Goal: Task Accomplishment & Management: Complete application form

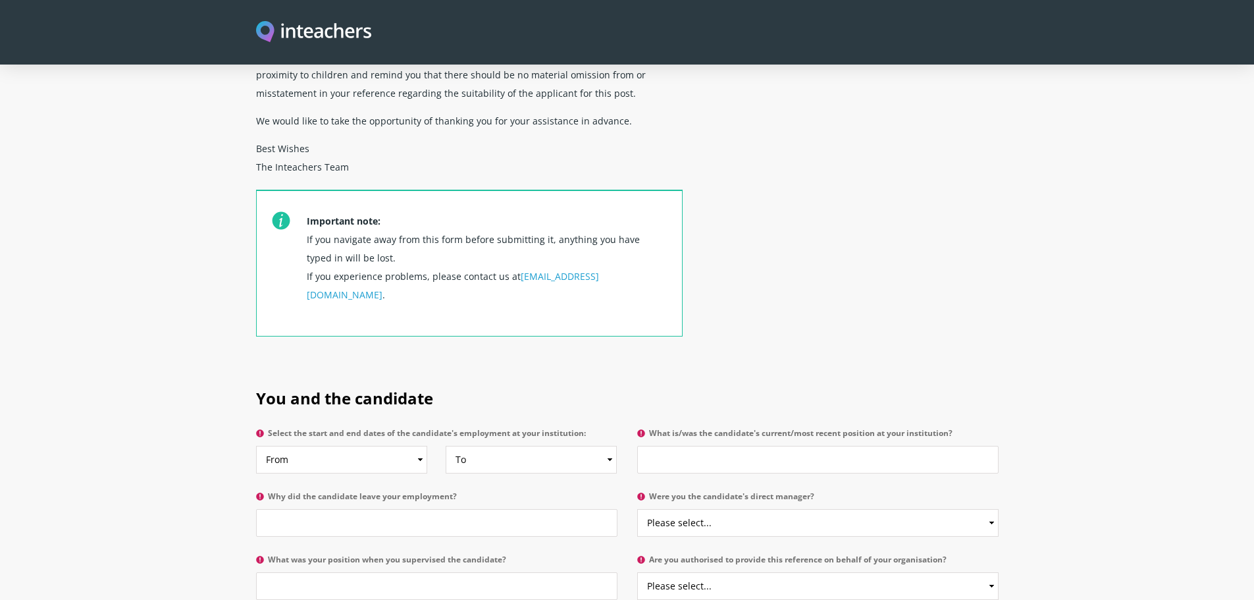
scroll to position [395, 0]
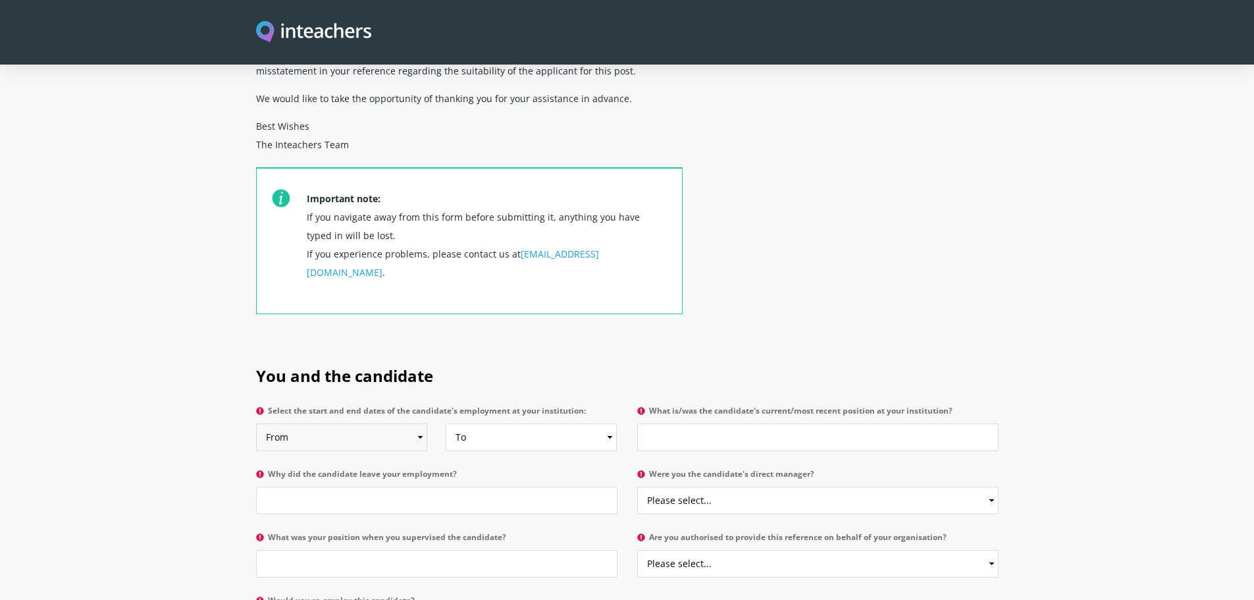
click at [418, 423] on select "From 2025 2024 2023 2022 2021 2020 2019 2018 2017 2016 2015 2014 2013 2012 2011…" at bounding box center [342, 437] width 172 height 28
click at [256, 423] on select "From 2025 2024 2023 2022 2021 2020 2019 2018 2017 2016 2015 2014 2013 2012 2011…" at bounding box center [342, 437] width 172 height 28
click at [419, 423] on select "From 2025 2024 2023 2022 2021 2020 2019 2018 2017 2016 2015 2014 2013 2012 2011…" at bounding box center [342, 437] width 172 height 28
select select "2018"
click at [256, 423] on select "From 2025 2024 2023 2022 2021 2020 2019 2018 2017 2016 2015 2014 2013 2012 2011…" at bounding box center [342, 437] width 172 height 28
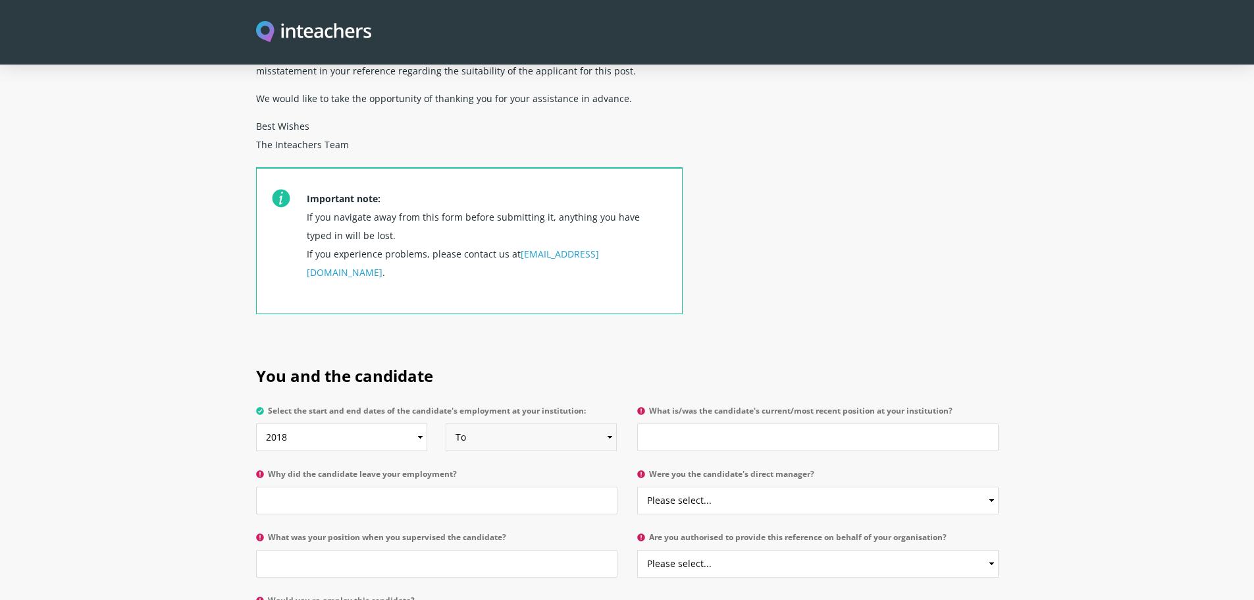
click at [607, 423] on select "To Currently 2025 2024 2023 2022 2021 2020 2019 2018 2017 2016 2015 2014 2013 2…" at bounding box center [532, 437] width 172 height 28
select select "2020"
click at [446, 423] on select "To Currently 2025 2024 2023 2022 2021 2020 2019 2018 2017 2016 2015 2014 2013 2…" at bounding box center [532, 437] width 172 height 28
click at [701, 423] on input "What is/was the candidate's current/most recent position at your institution?" at bounding box center [817, 437] width 361 height 28
type input "Head Hostess in [PERSON_NAME]"
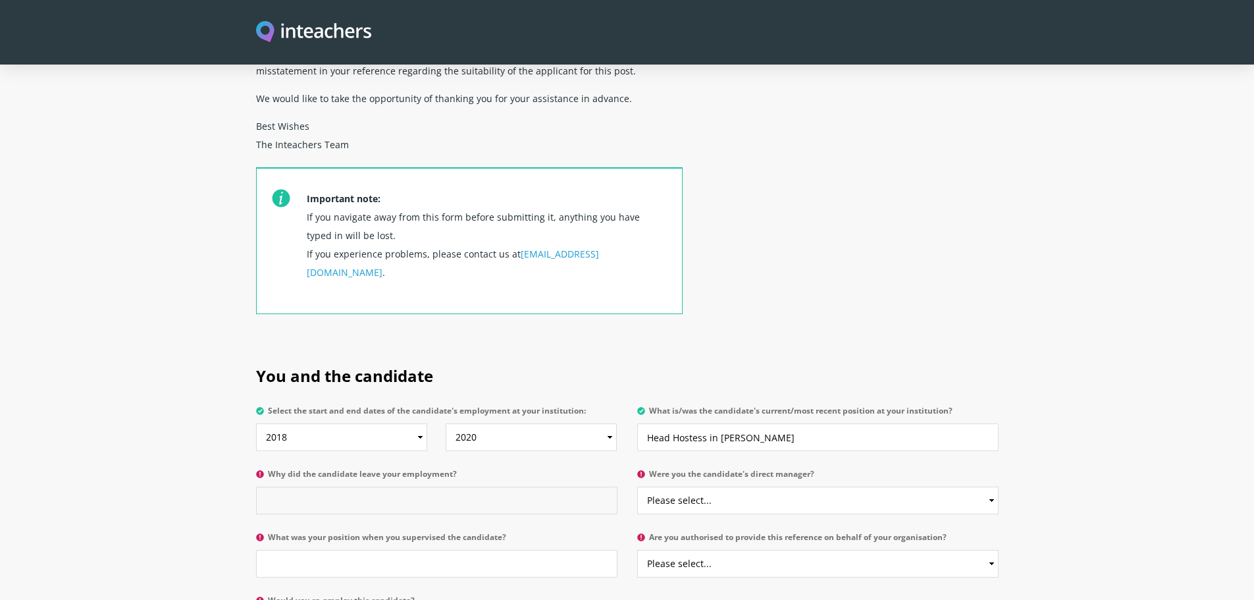
click at [355, 487] on input "Why did the candidate leave your employment?" at bounding box center [436, 501] width 361 height 28
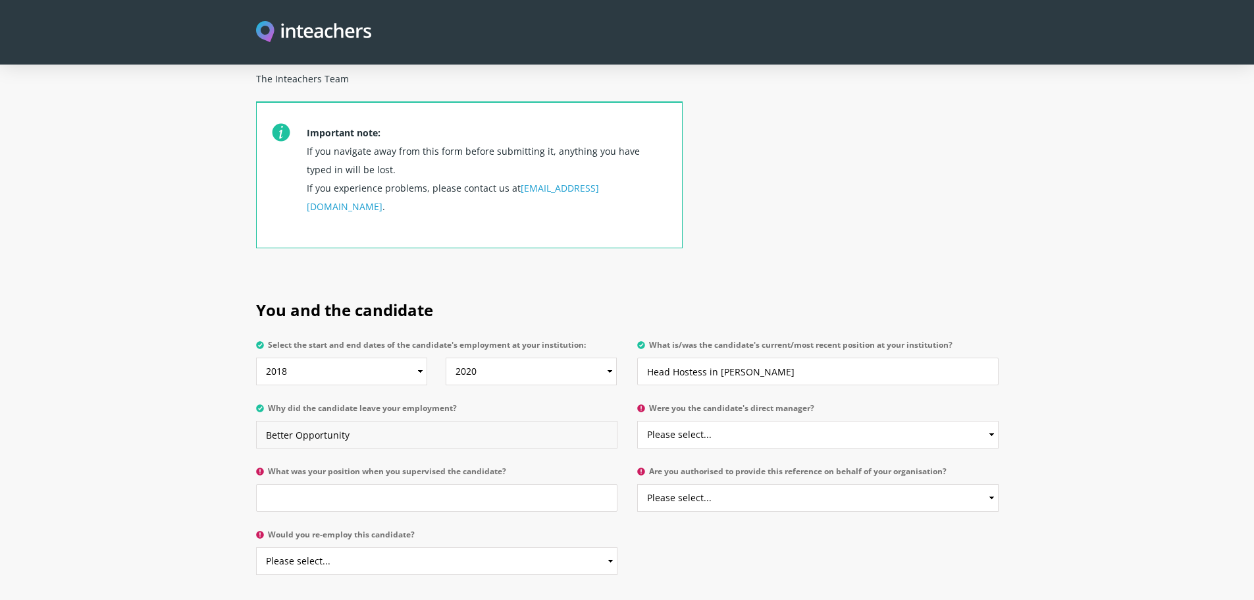
type input "Better Opportunity"
click at [737, 421] on select "Please select... Yes No" at bounding box center [817, 435] width 361 height 28
select select "No"
click at [637, 421] on select "Please select... Yes No" at bounding box center [817, 435] width 361 height 28
click at [377, 484] on input "What was your position when you supervised the candidate?" at bounding box center [436, 498] width 361 height 28
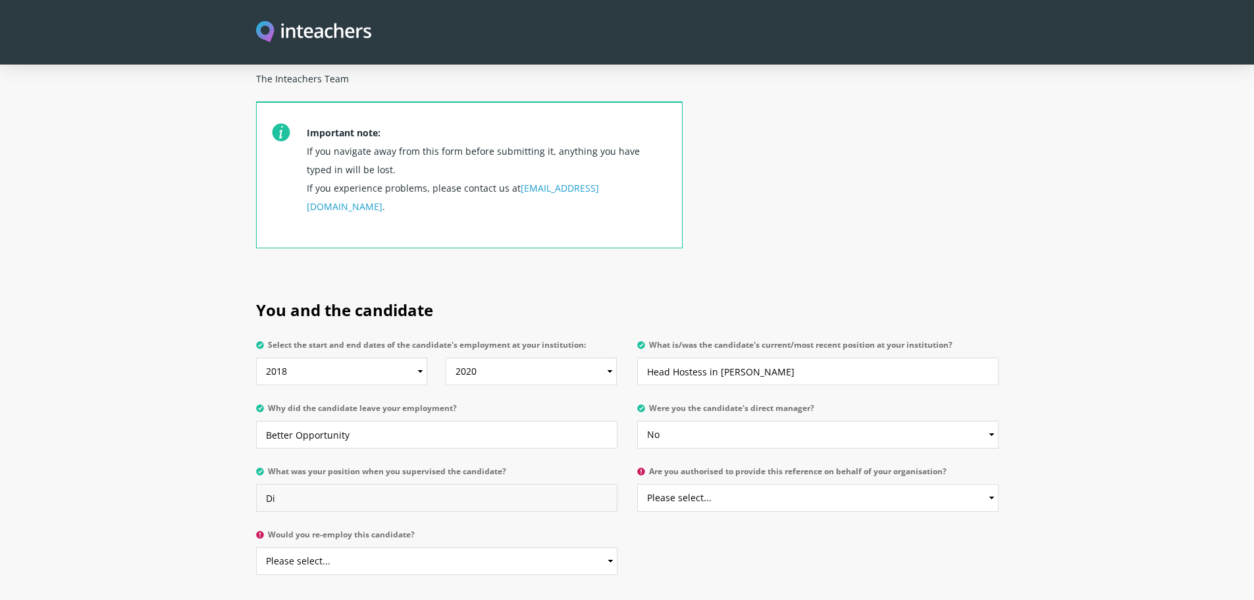
type input "D"
type input "Division HR Coordinator"
click at [795, 484] on select "Please select... Yes No" at bounding box center [817, 498] width 361 height 28
select select "Yes"
click at [637, 484] on select "Please select... Yes No" at bounding box center [817, 498] width 361 height 28
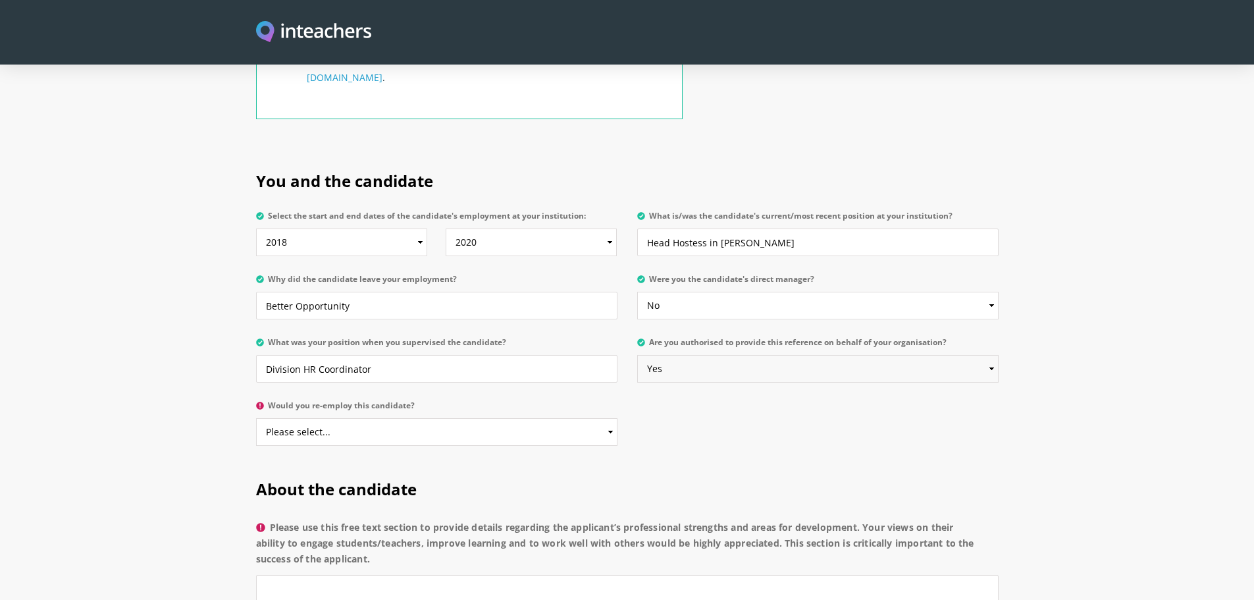
scroll to position [593, 0]
click at [434, 415] on select "Please select... Yes No" at bounding box center [436, 429] width 361 height 28
select select "Yes"
click at [256, 415] on select "Please select... Yes No" at bounding box center [436, 429] width 361 height 28
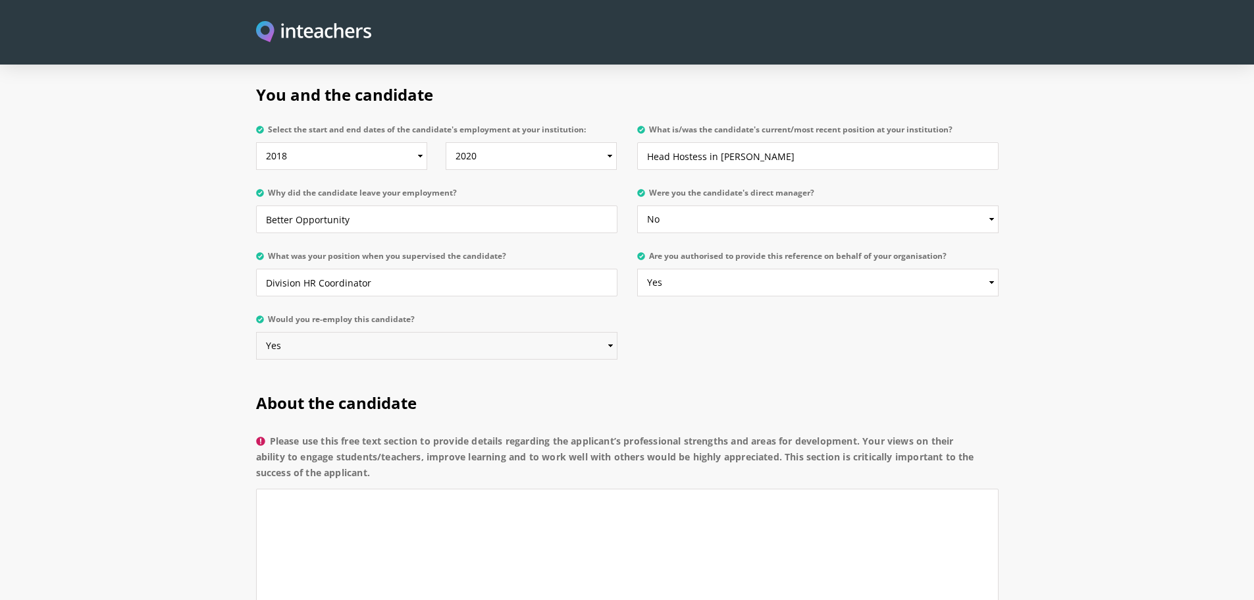
scroll to position [790, 0]
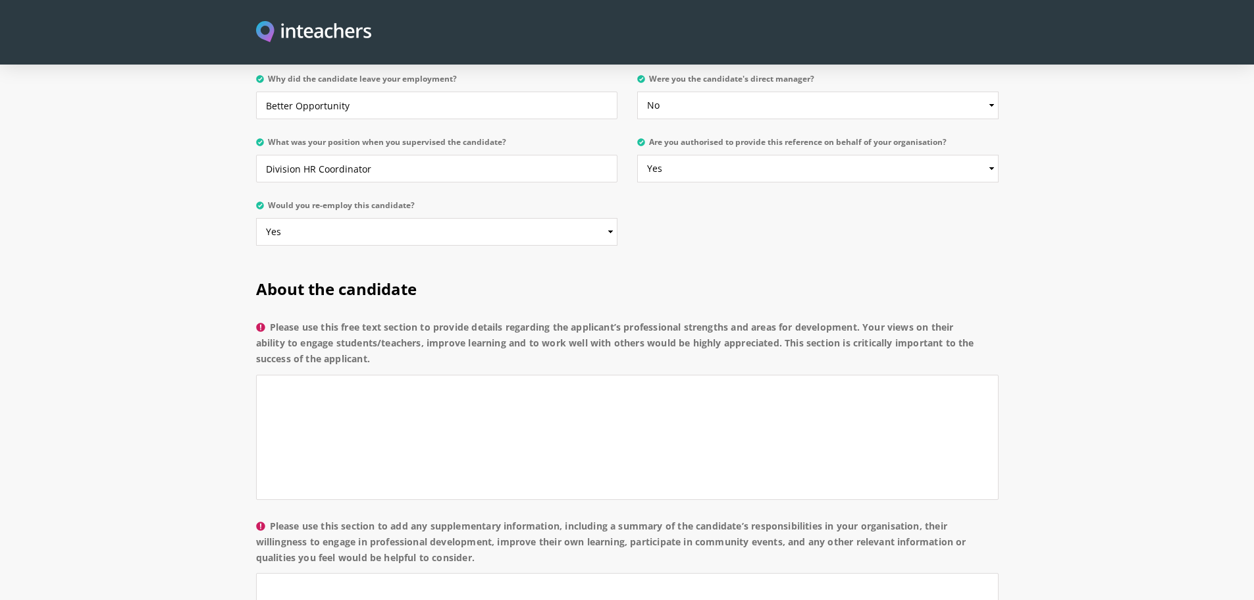
drag, startPoint x: 371, startPoint y: 325, endPoint x: 269, endPoint y: 289, distance: 108.1
click at [269, 319] on label "Please use this free text section to provide details regarding the applicant’s …" at bounding box center [627, 346] width 743 height 55
copy label "Please use this free text section to provide details regarding the applicant’s …"
click at [287, 375] on textarea "Please use this free text section to provide details regarding the applicant’s …" at bounding box center [627, 437] width 743 height 125
paste textarea "[Applicant’s Name] has shown excellent professionalism and leadership during he…"
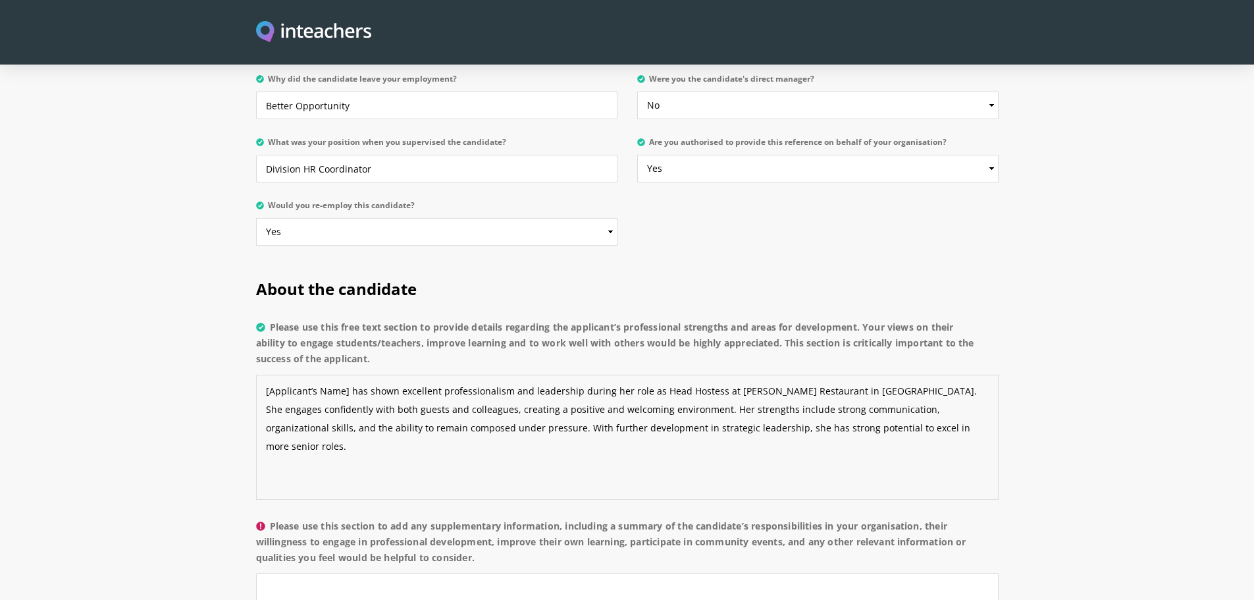
drag, startPoint x: 344, startPoint y: 352, endPoint x: 266, endPoint y: 349, distance: 78.4
click at [266, 375] on textarea "[Applicant’s Name] has shown excellent professionalism and leadership during he…" at bounding box center [627, 437] width 743 height 125
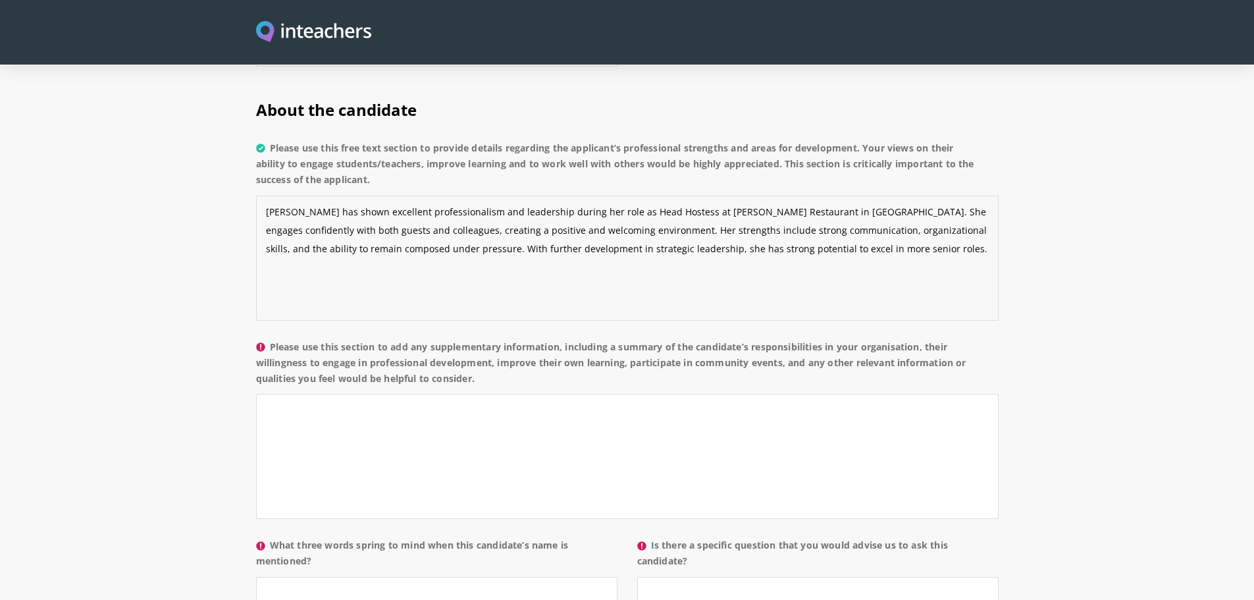
scroll to position [988, 0]
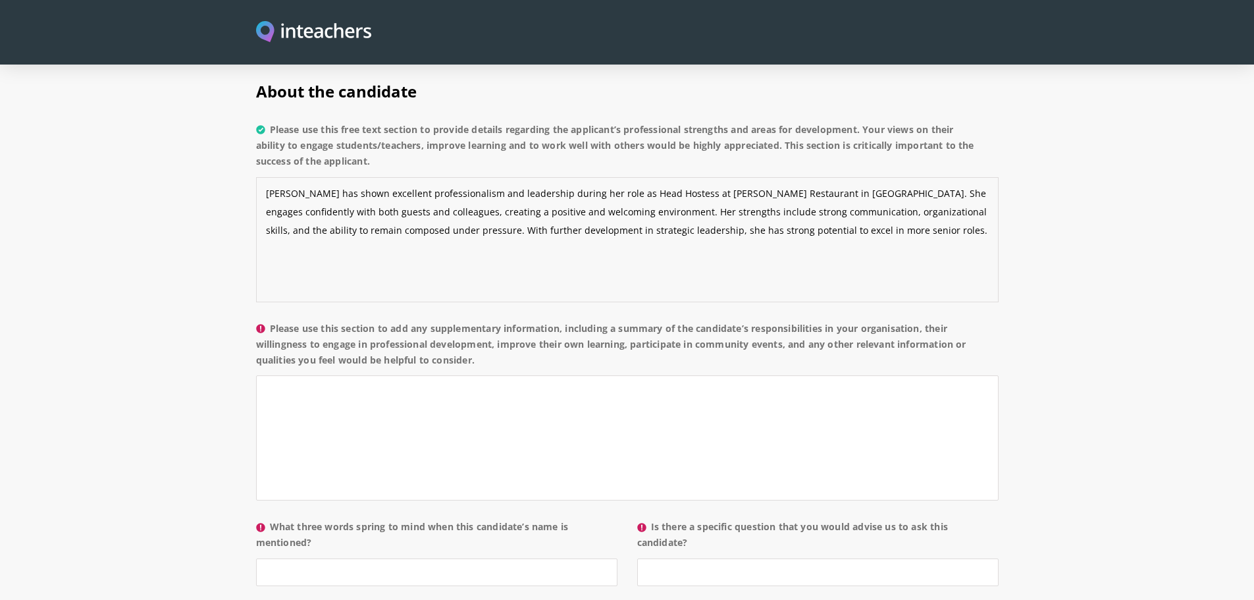
type textarea "[PERSON_NAME] has shown excellent professionalism and leadership during her rol…"
drag, startPoint x: 477, startPoint y: 325, endPoint x: 274, endPoint y: 288, distance: 206.8
click at [274, 321] on label "Please use this section to add any supplementary information, including a summa…" at bounding box center [627, 348] width 743 height 55
copy label "Please use this section to add any supplementary information, including a summa…"
click at [338, 379] on textarea "Please use this section to add any supplementary information, including a summa…" at bounding box center [627, 437] width 743 height 125
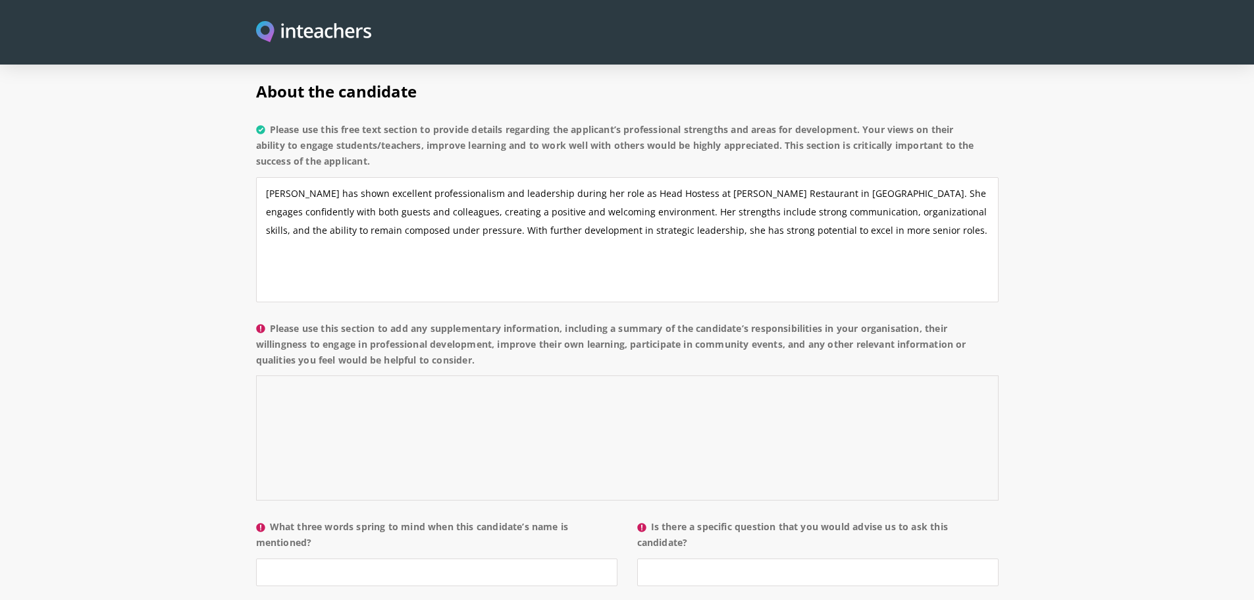
paste textarea "As Head Hostess at [PERSON_NAME] Restaurant in [GEOGRAPHIC_DATA], [Applicant’s …"
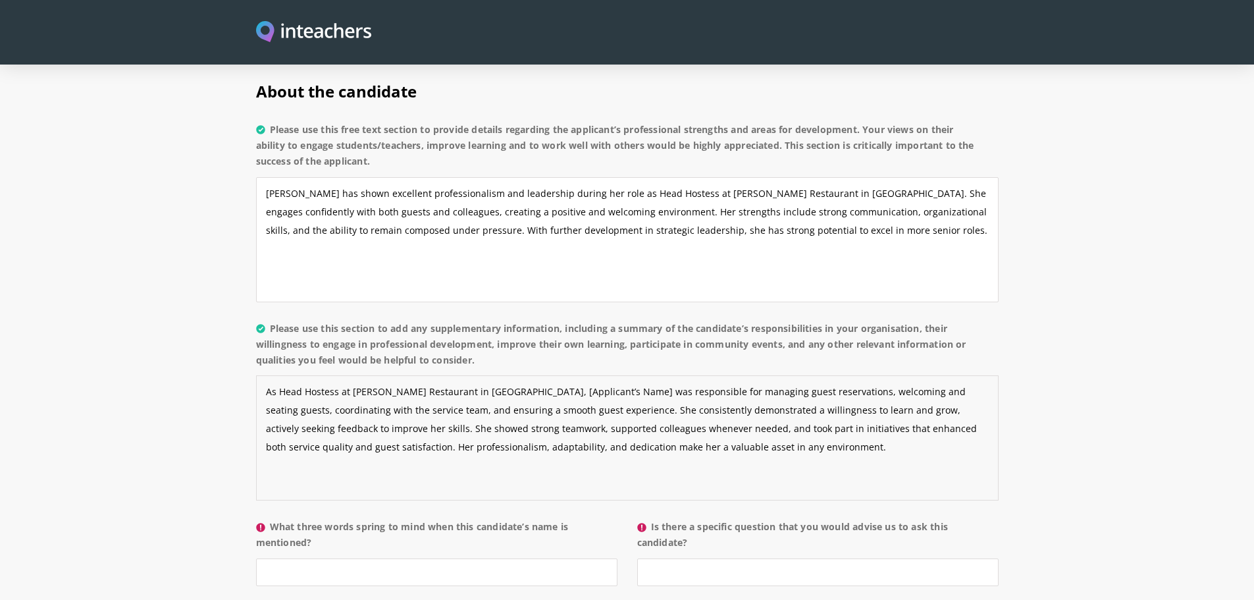
drag, startPoint x: 481, startPoint y: 356, endPoint x: 563, endPoint y: 356, distance: 82.3
click at [563, 375] on textarea "As Head Hostess at [PERSON_NAME] Restaurant in [GEOGRAPHIC_DATA], [Applicant’s …" at bounding box center [627, 437] width 743 height 125
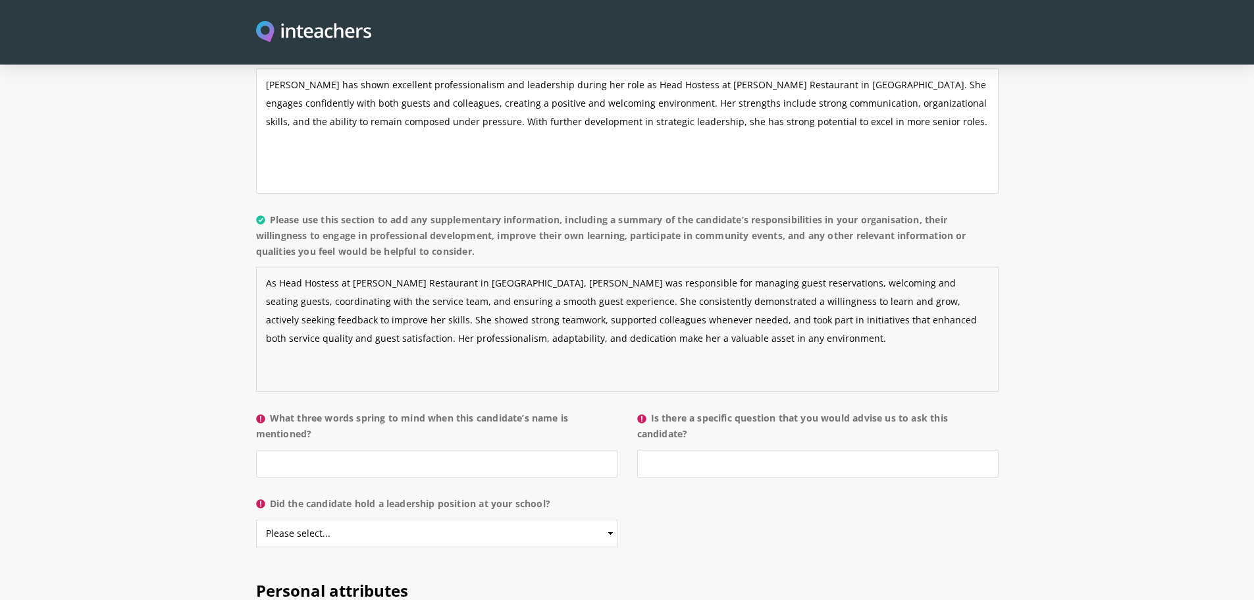
scroll to position [1119, 0]
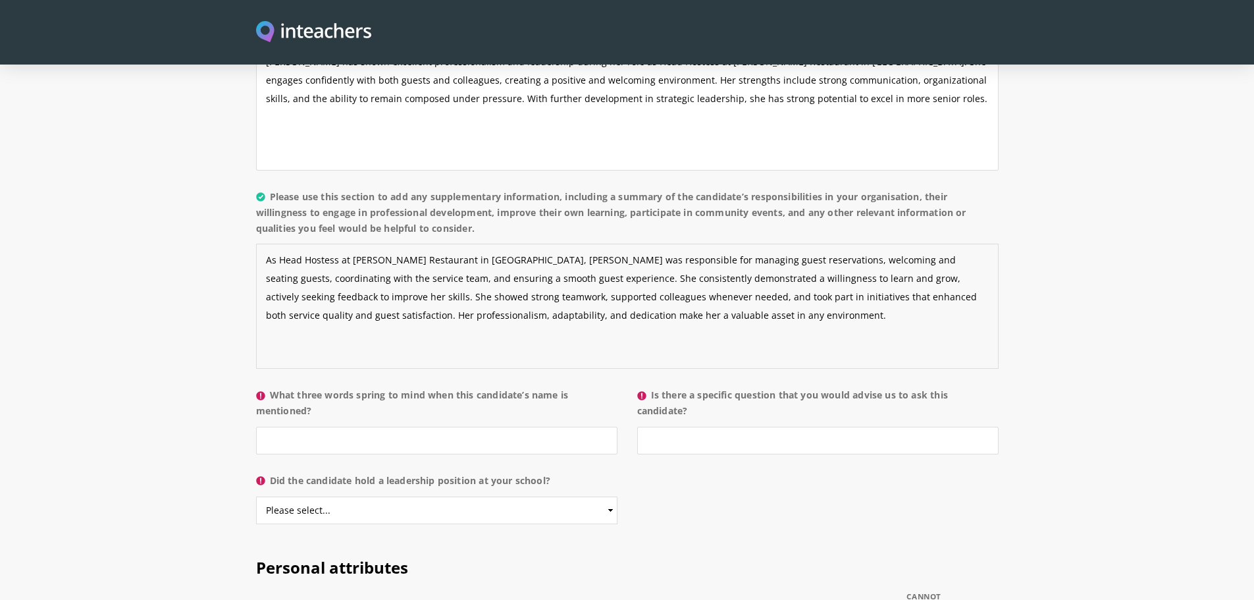
type textarea "As Head Hostess at [PERSON_NAME] Restaurant in [GEOGRAPHIC_DATA], [PERSON_NAME]…"
click at [438, 427] on input "What three words spring to mind when this candidate’s name is mentioned?" at bounding box center [436, 441] width 361 height 28
drag, startPoint x: 316, startPoint y: 375, endPoint x: 275, endPoint y: 354, distance: 45.6
click at [275, 387] on label "What three words spring to mind when this candidate’s name is mentioned?" at bounding box center [436, 407] width 361 height 40
copy label "What three words spring to mind when this candidate’s name is mentioned?"
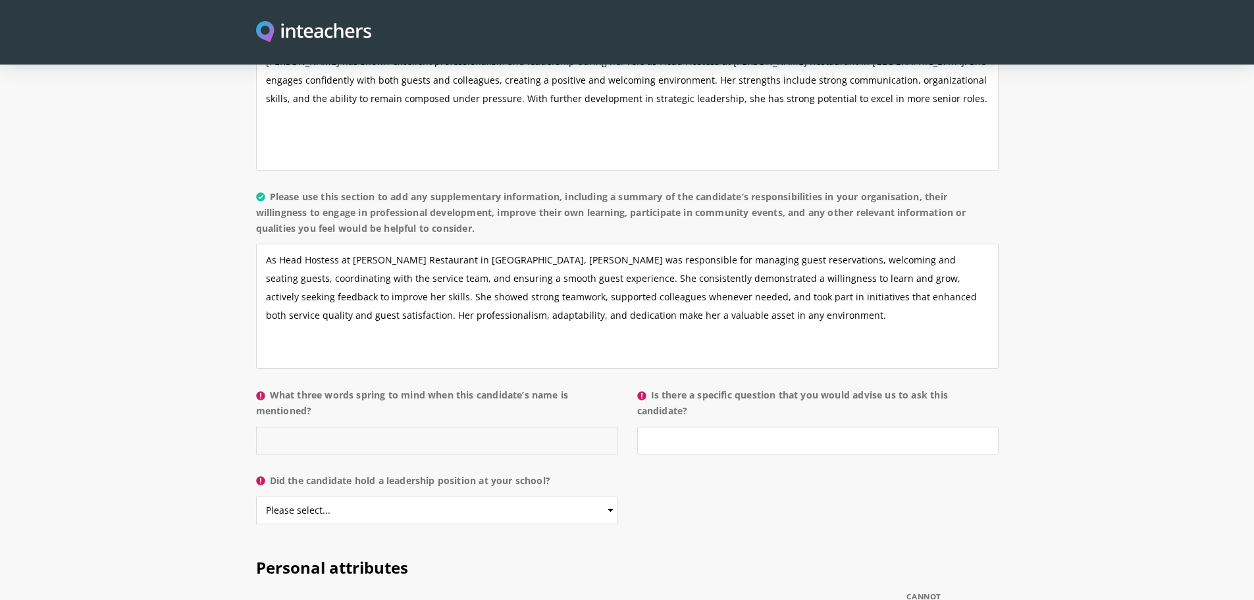
click at [295, 427] on input "What three words spring to mind when this candidate’s name is mentioned?" at bounding box center [436, 441] width 361 height 28
paste input "Professional – Dedicated – Approachable"
type input "Professional – Dedicated – Approachable"
drag, startPoint x: 696, startPoint y: 375, endPoint x: 654, endPoint y: 358, distance: 45.5
click at [654, 387] on label "Is there a specific question that you would advise us to ask this candidate?" at bounding box center [817, 407] width 361 height 40
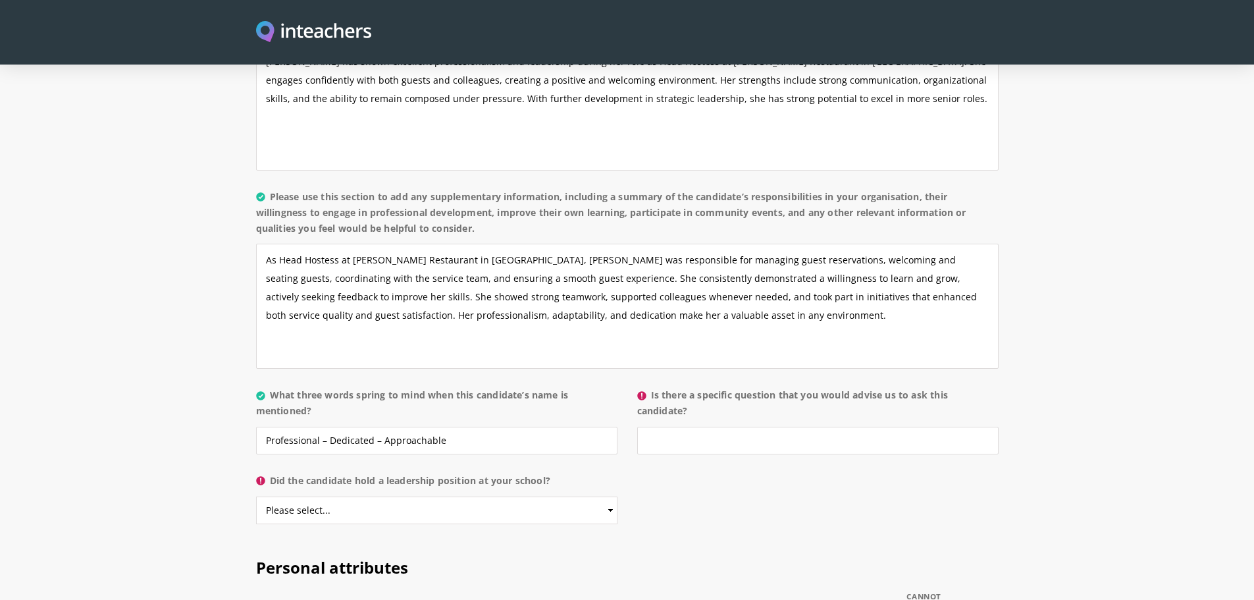
copy label "Is there a specific question that you would advise us to ask this candidate?"
click at [677, 427] on input "Is there a specific question that you would advise us to ask this candidate?" at bounding box center [817, 441] width 361 height 28
type input "Not really"
drag, startPoint x: 568, startPoint y: 445, endPoint x: 271, endPoint y: 448, distance: 296.3
click at [271, 473] on label "Did the candidate hold a leadership position at your school?" at bounding box center [436, 485] width 361 height 24
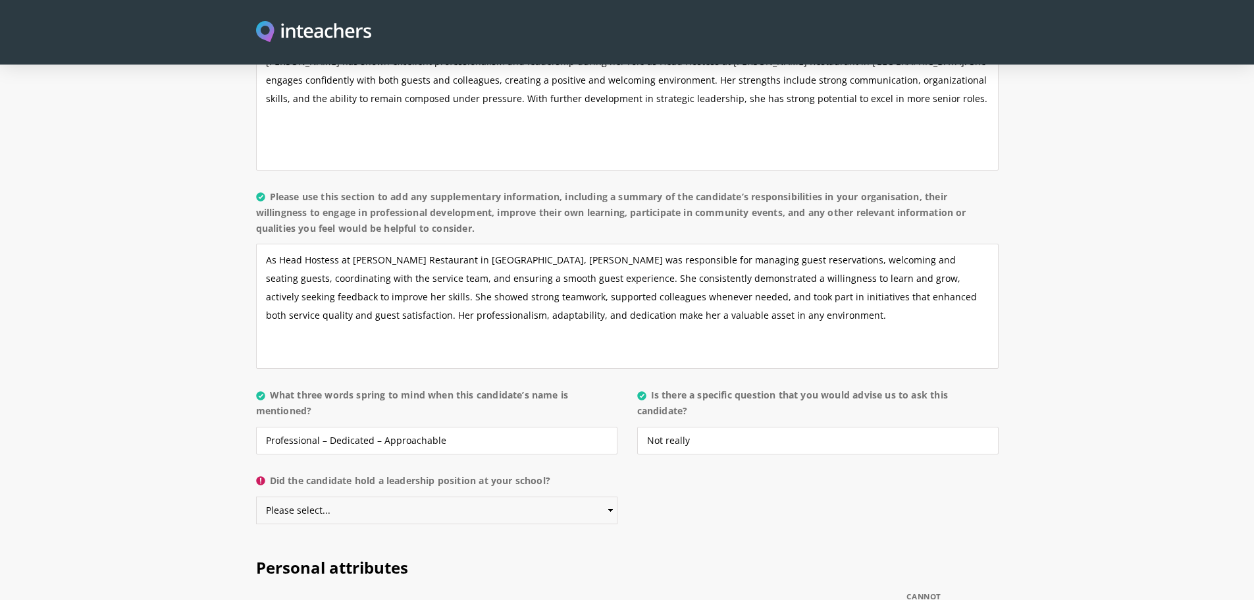
click at [420, 496] on select "Please select... Yes No" at bounding box center [436, 510] width 361 height 28
select select "No"
click at [256, 496] on select "Please select... Yes No" at bounding box center [436, 510] width 361 height 28
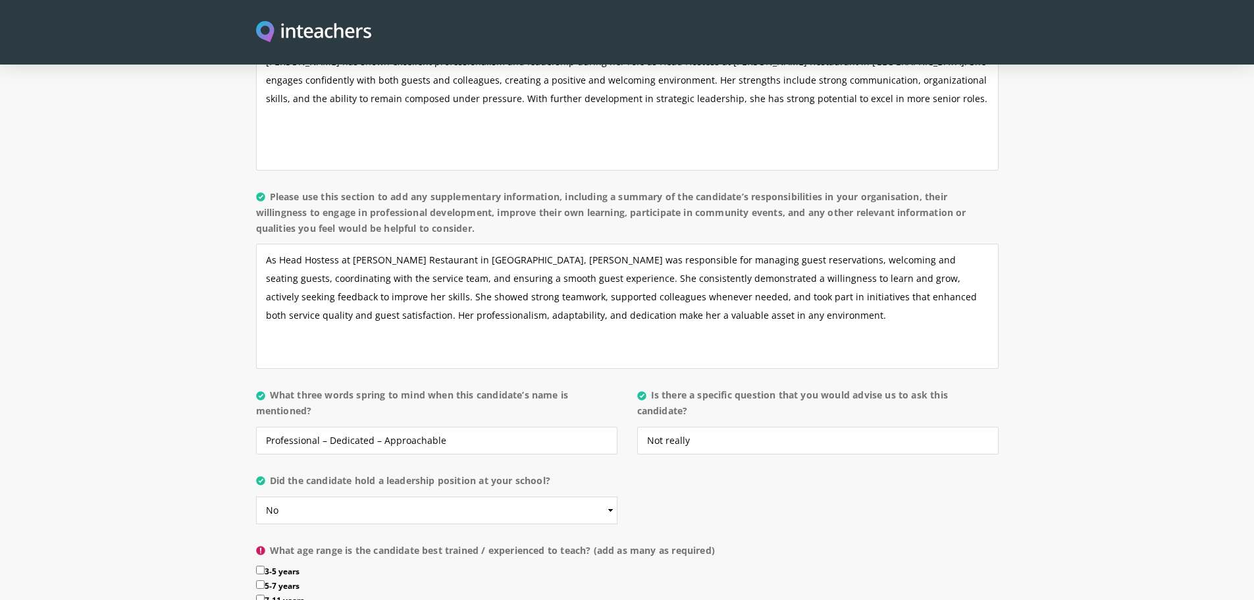
click at [795, 460] on div "About the candidate Please use this free text section to provide details regard…" at bounding box center [627, 298] width 743 height 736
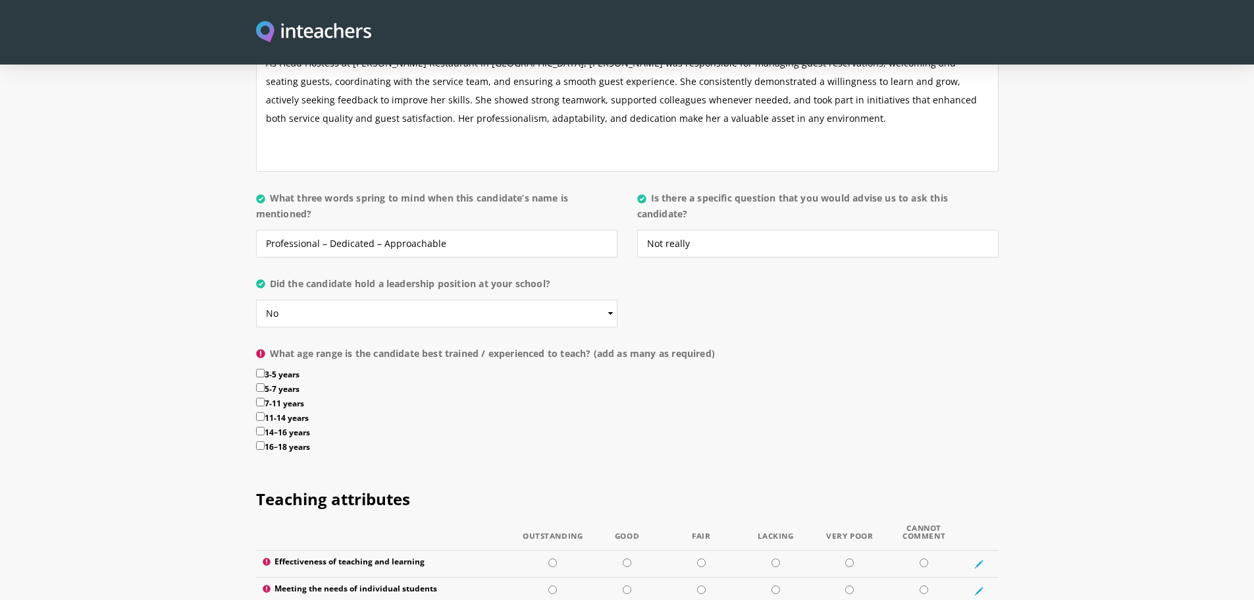
scroll to position [1317, 0]
click at [457, 397] on label "7-11 years" at bounding box center [627, 404] width 743 height 14
click at [265, 397] on input "7-11 years" at bounding box center [260, 401] width 9 height 9
checkbox input "true"
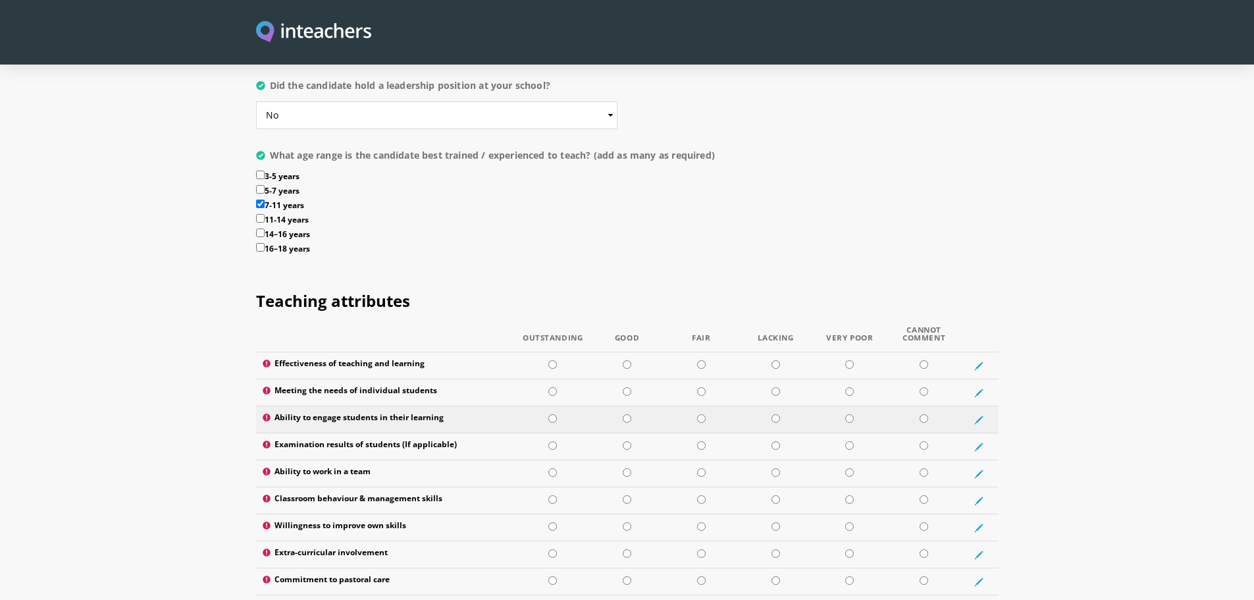
scroll to position [1580, 0]
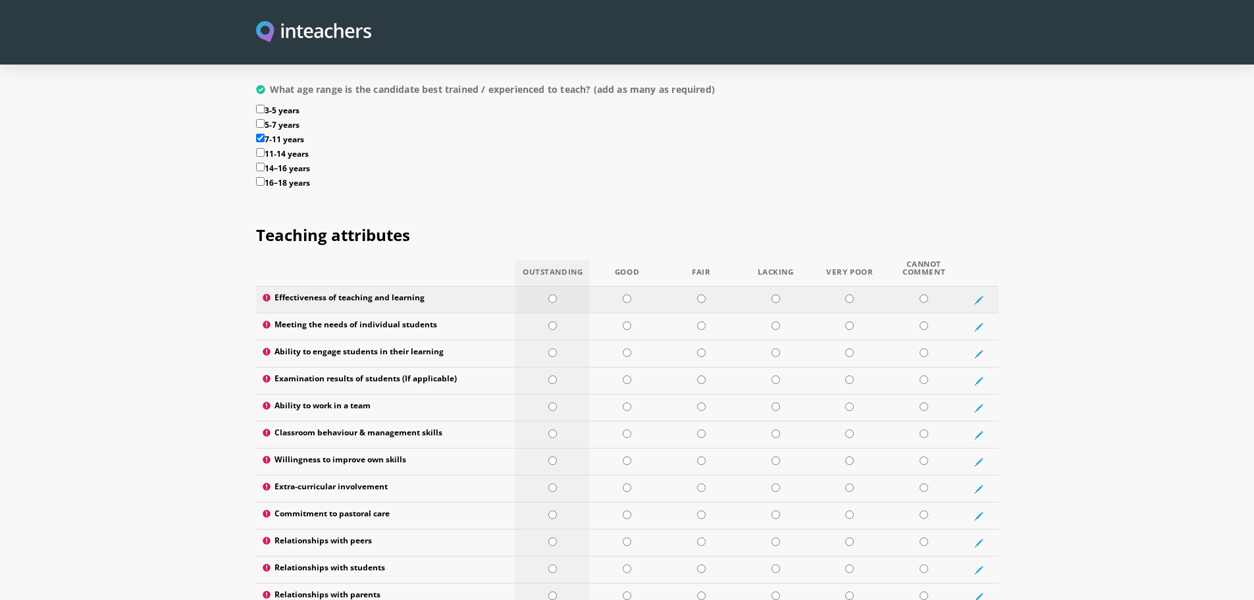
click at [550, 294] on input "radio" at bounding box center [552, 298] width 9 height 9
radio input "true"
click at [554, 321] on input "radio" at bounding box center [552, 325] width 9 height 9
radio input "true"
click at [551, 348] on input "radio" at bounding box center [552, 352] width 9 height 9
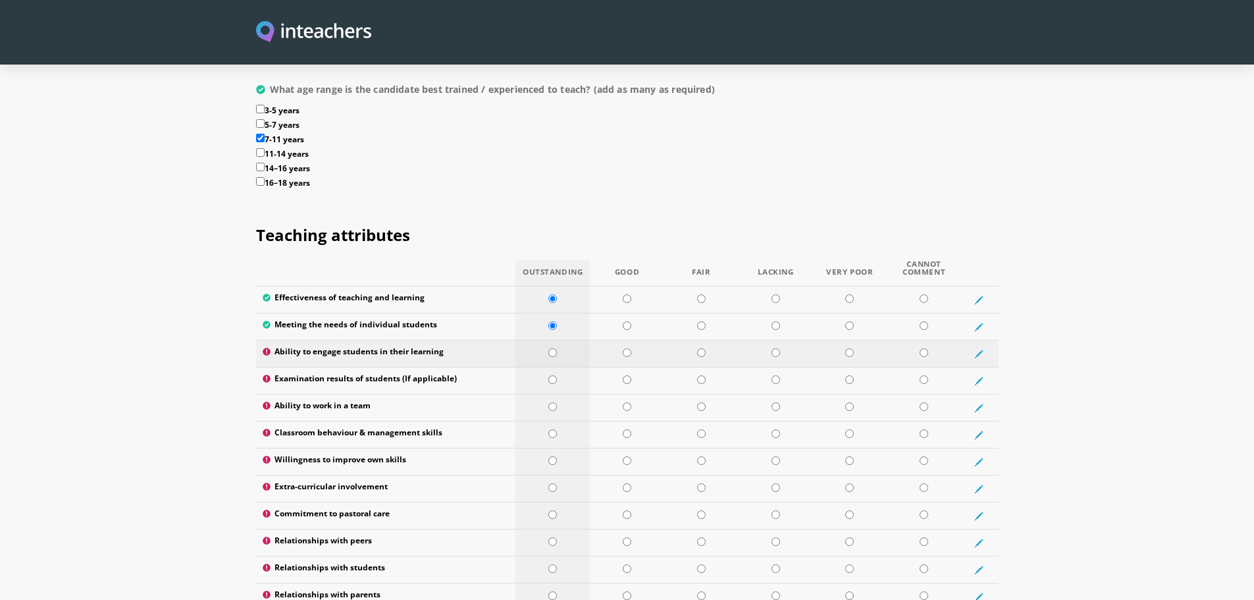
radio input "true"
click at [552, 375] on input "radio" at bounding box center [552, 379] width 9 height 9
radio input "true"
click at [552, 394] on td at bounding box center [553, 407] width 74 height 27
radio input "true"
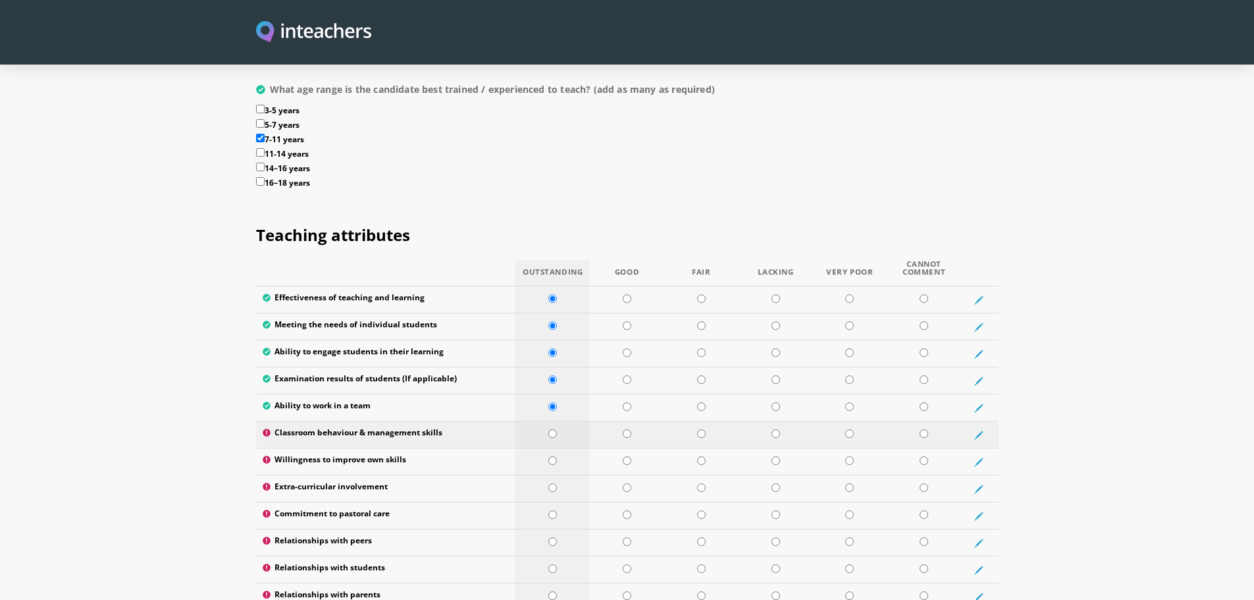
click at [550, 429] on input "radio" at bounding box center [552, 433] width 9 height 9
radio input "true"
click at [546, 448] on td at bounding box center [553, 461] width 74 height 27
radio input "true"
click at [554, 483] on input "radio" at bounding box center [552, 487] width 9 height 9
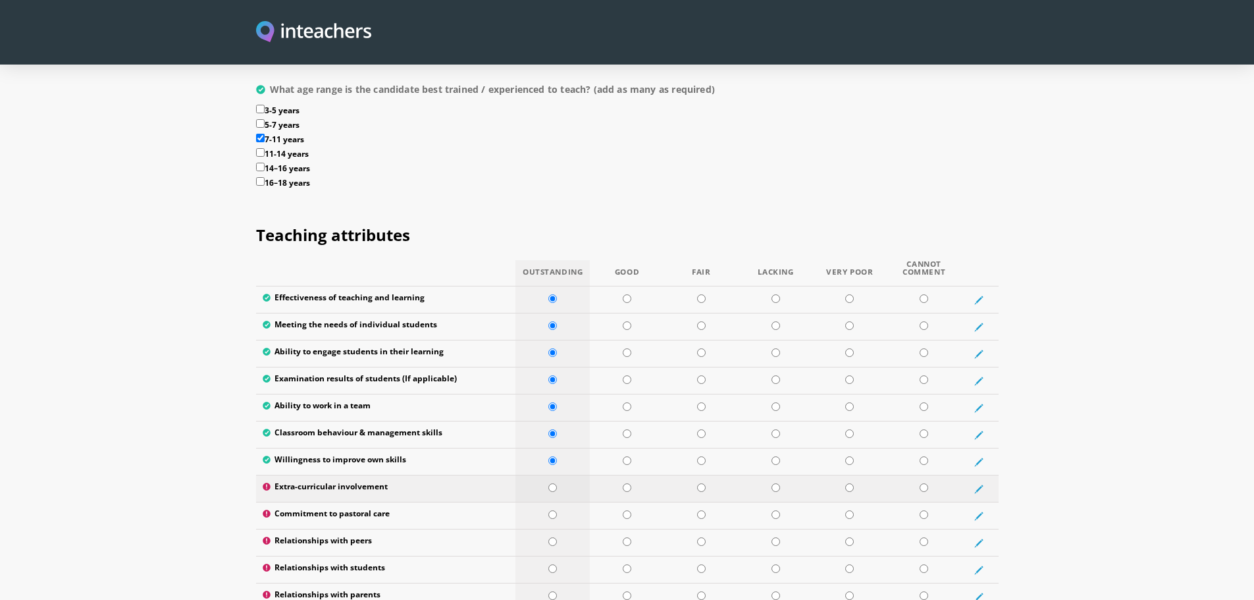
radio input "true"
click at [554, 510] on input "radio" at bounding box center [552, 514] width 9 height 9
radio input "true"
click at [558, 529] on td at bounding box center [553, 542] width 74 height 27
radio input "true"
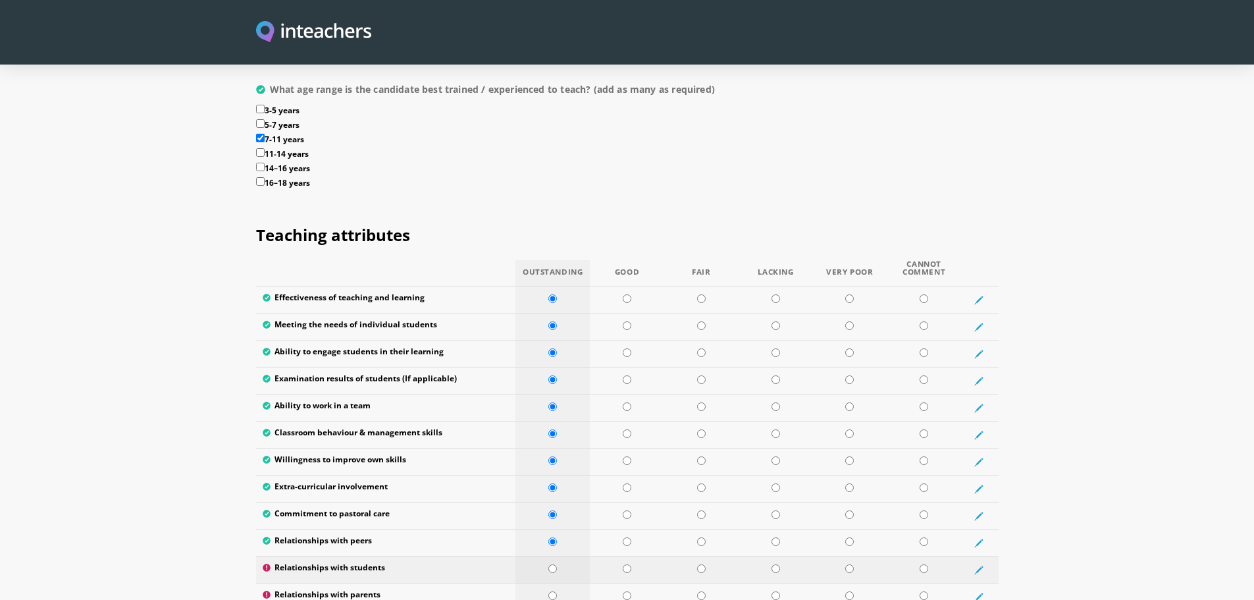
click at [548, 556] on td at bounding box center [553, 569] width 74 height 27
radio input "true"
click at [555, 591] on input "radio" at bounding box center [552, 595] width 9 height 9
radio input "true"
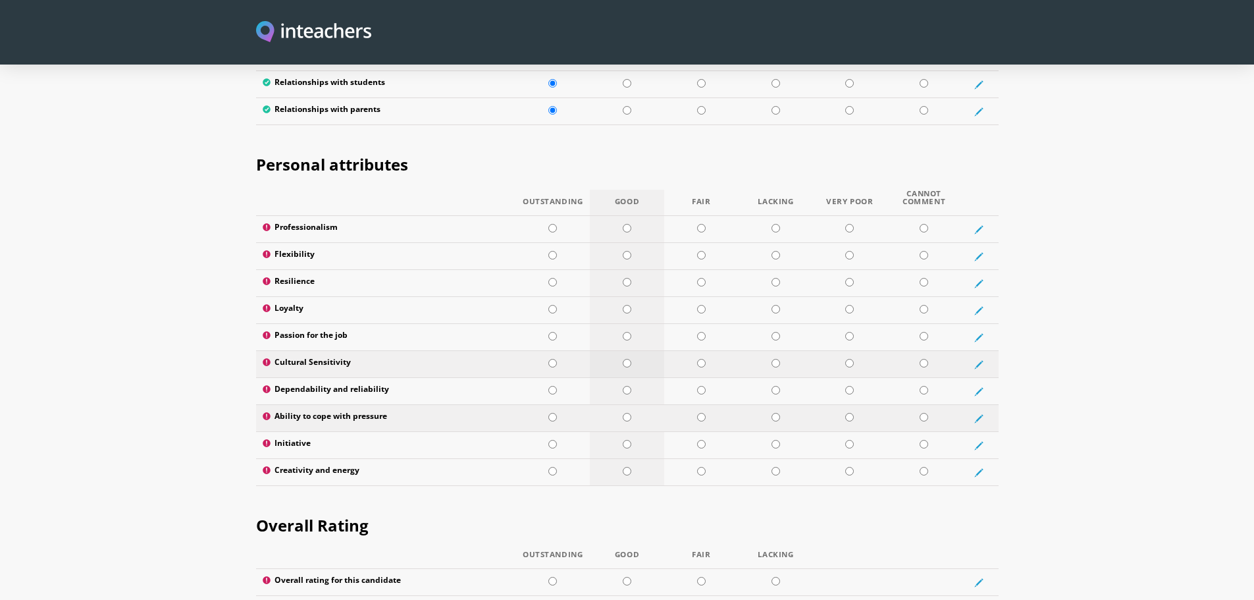
scroll to position [2107, 0]
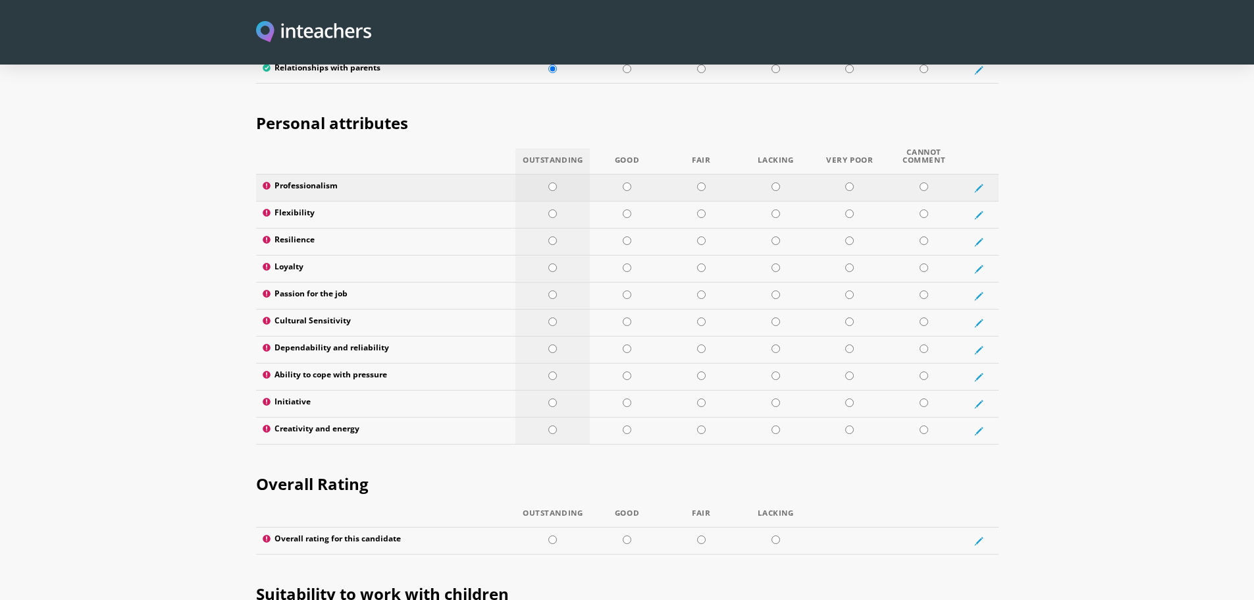
click at [548, 174] on td at bounding box center [553, 187] width 74 height 27
radio input "true"
click at [552, 209] on input "radio" at bounding box center [552, 213] width 9 height 9
radio input "true"
click at [550, 236] on input "radio" at bounding box center [552, 240] width 9 height 9
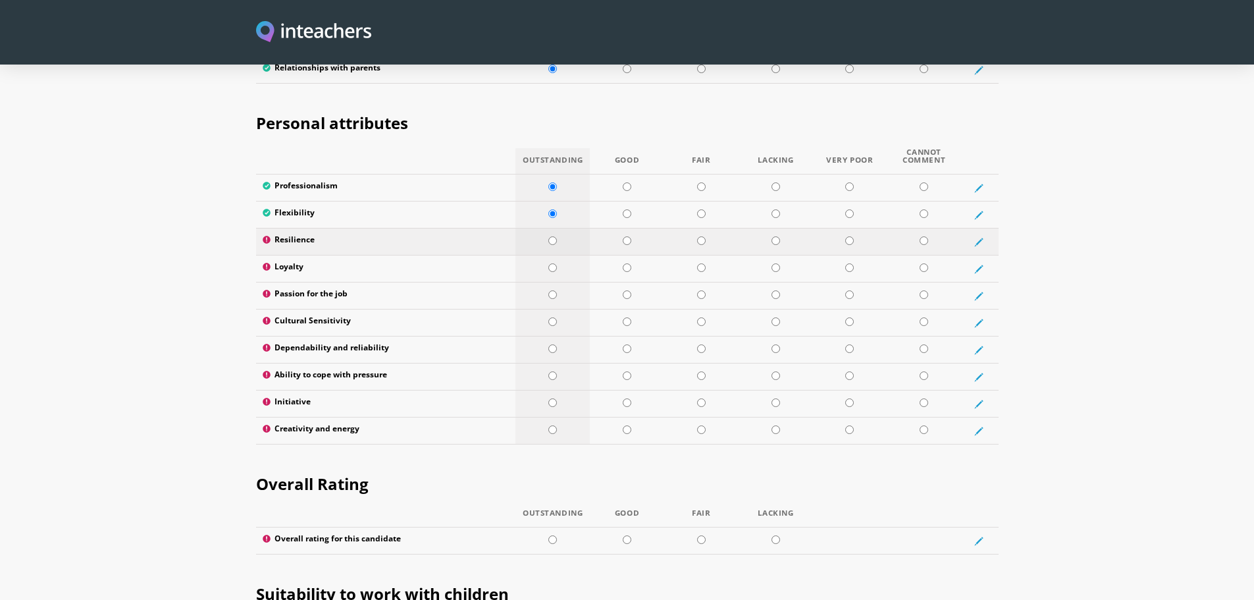
radio input "true"
click at [550, 263] on input "radio" at bounding box center [552, 267] width 9 height 9
radio input "true"
click at [554, 282] on td at bounding box center [553, 295] width 74 height 27
radio input "true"
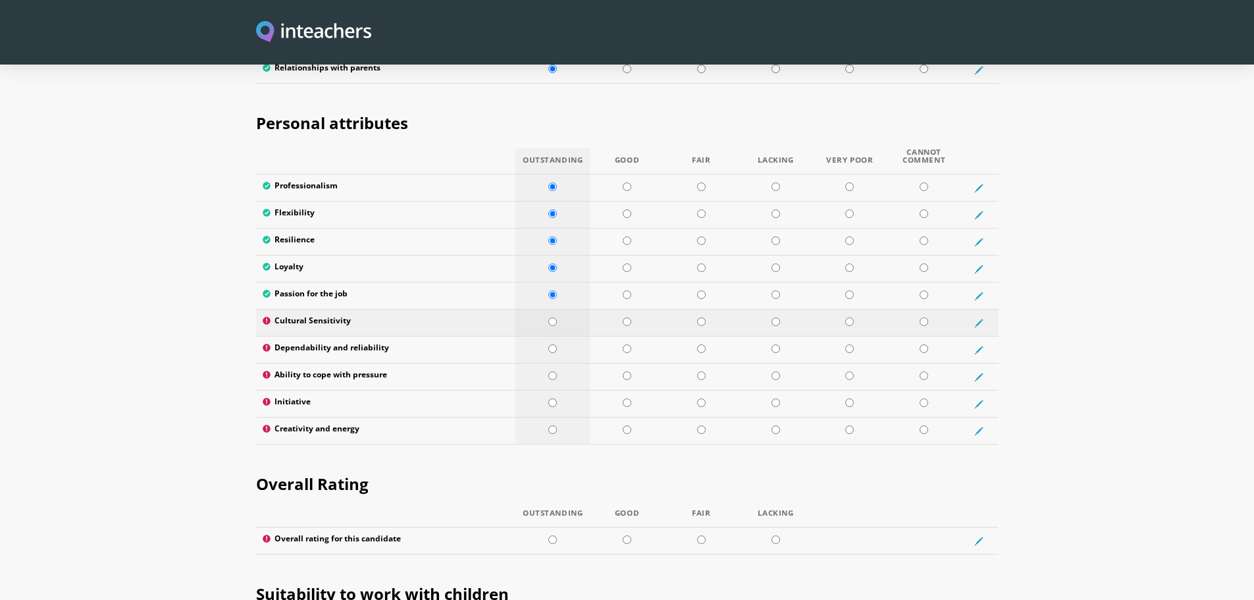
click at [554, 317] on input "radio" at bounding box center [552, 321] width 9 height 9
radio input "true"
click at [554, 336] on td at bounding box center [553, 349] width 74 height 27
radio input "true"
click at [552, 363] on td at bounding box center [553, 376] width 74 height 27
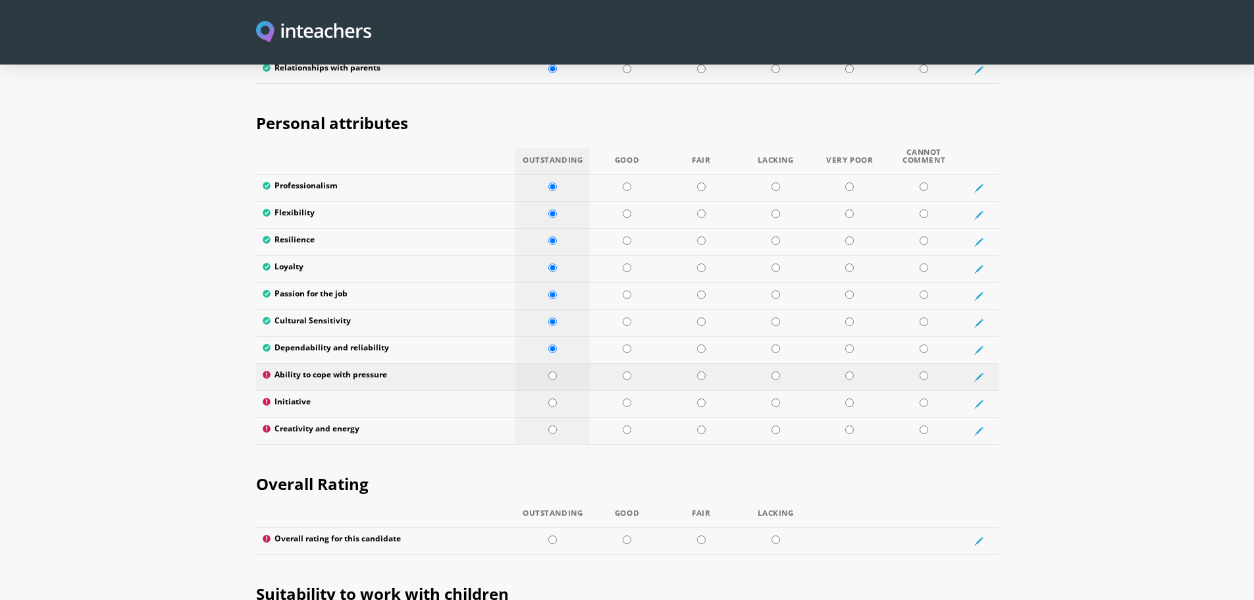
radio input "true"
click at [552, 398] on input "radio" at bounding box center [552, 402] width 9 height 9
radio input "true"
click at [555, 425] on input "radio" at bounding box center [552, 429] width 9 height 9
radio input "true"
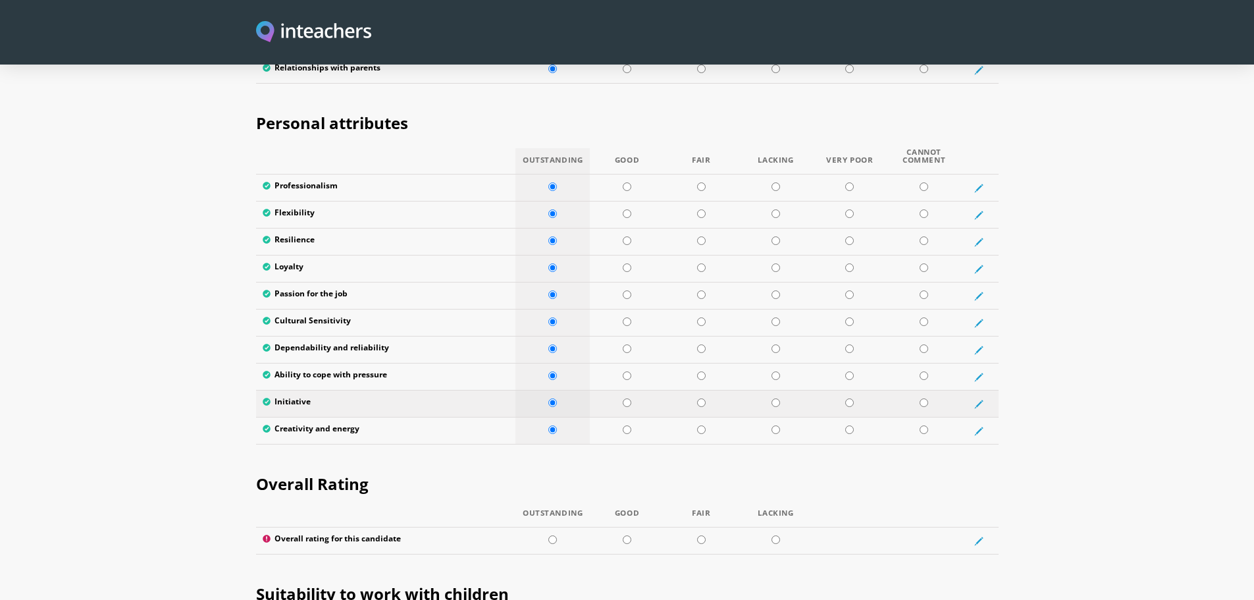
scroll to position [2304, 0]
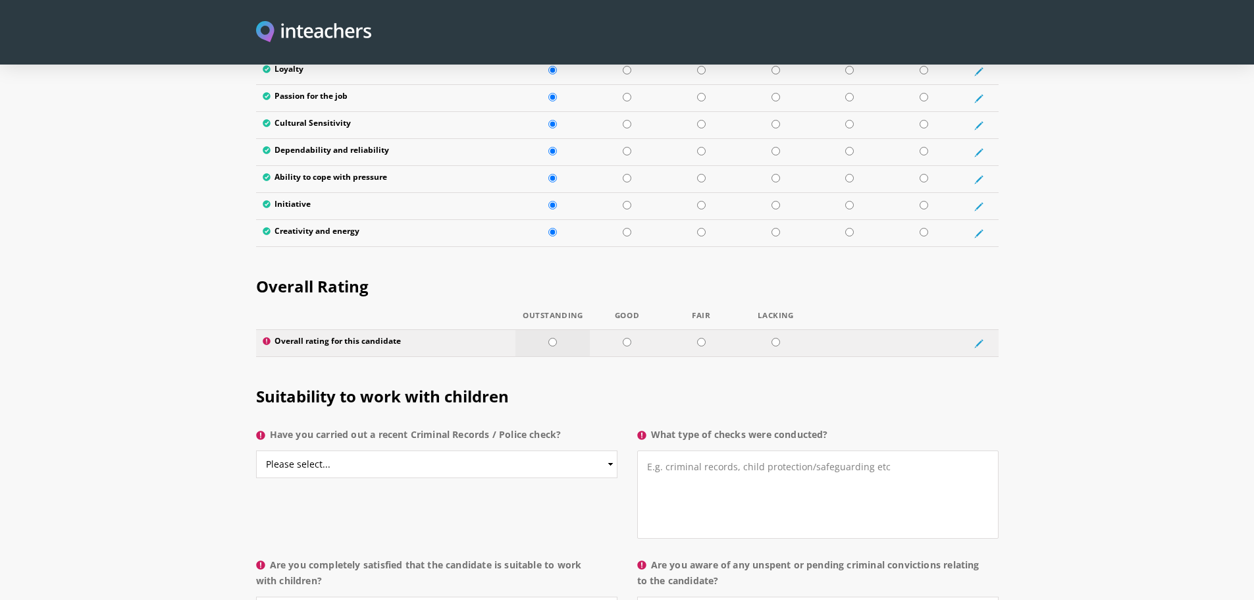
click at [551, 338] on input "radio" at bounding box center [552, 342] width 9 height 9
radio input "true"
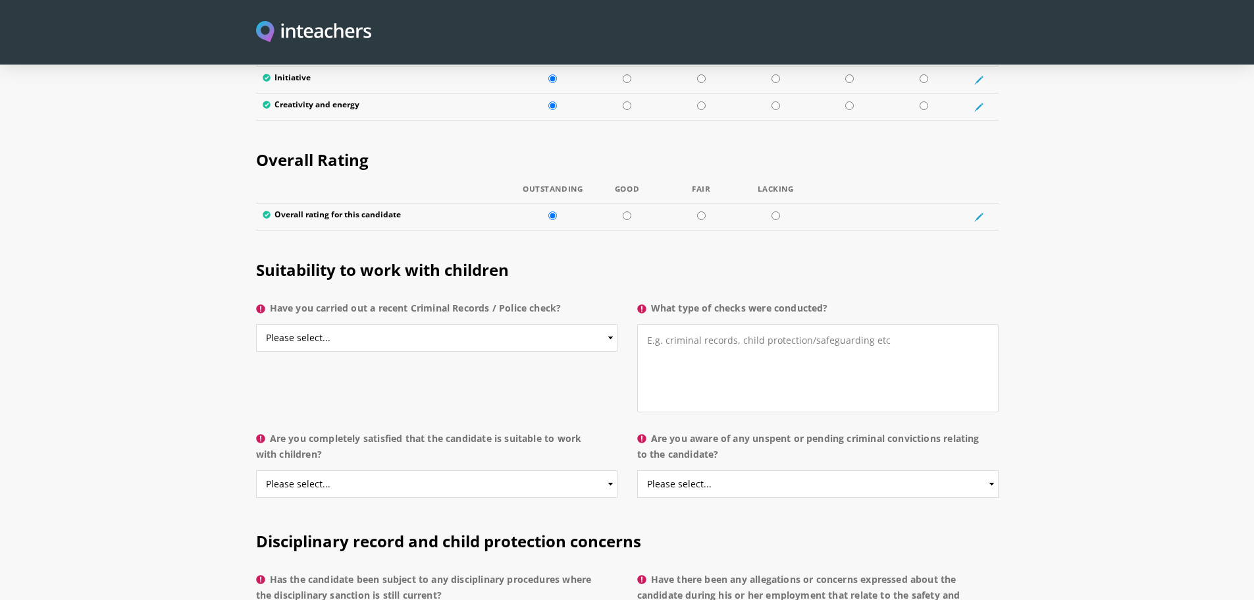
scroll to position [2436, 0]
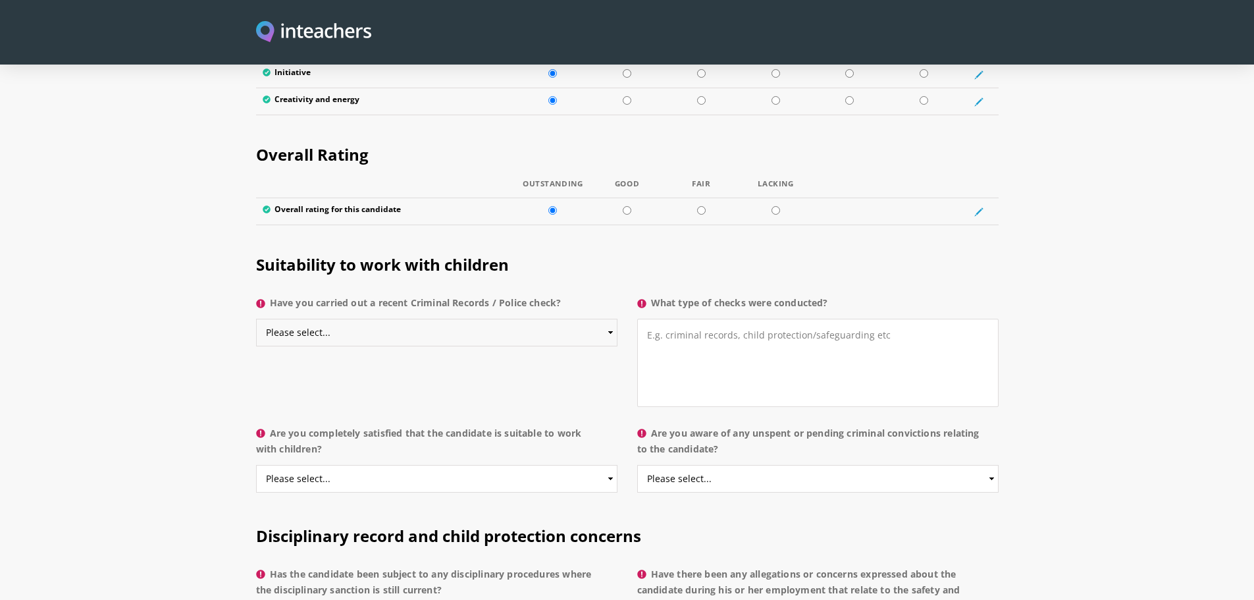
click at [432, 319] on select "Please select... Yes No Do not know" at bounding box center [436, 333] width 361 height 28
click at [256, 319] on select "Please select... Yes No Do not know" at bounding box center [436, 333] width 361 height 28
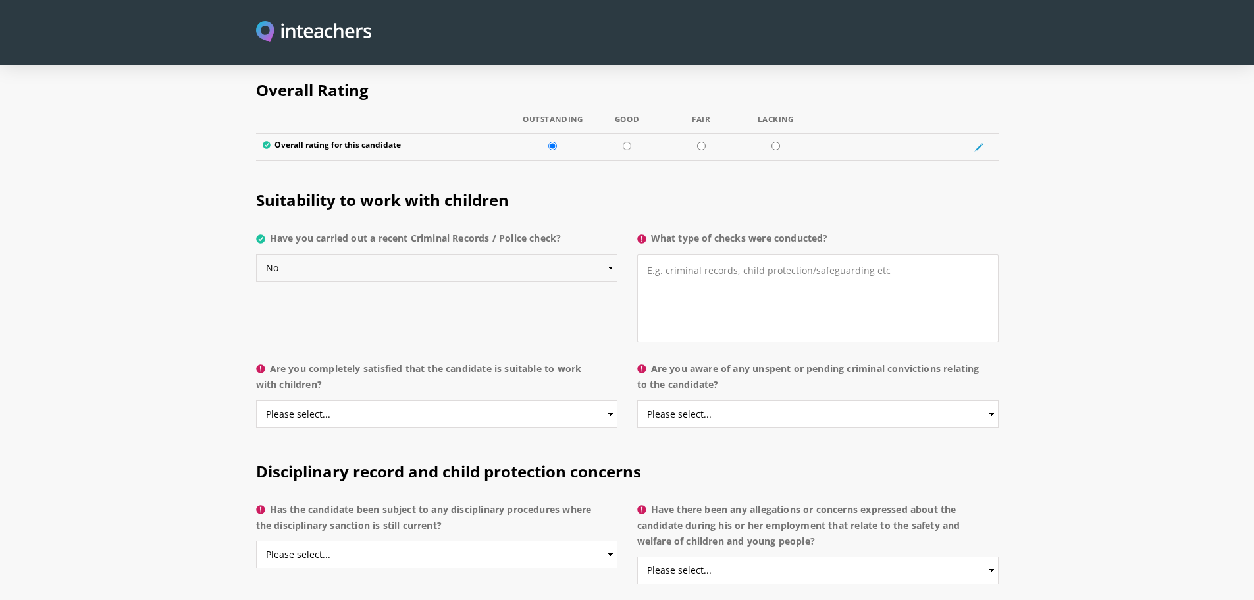
scroll to position [2568, 0]
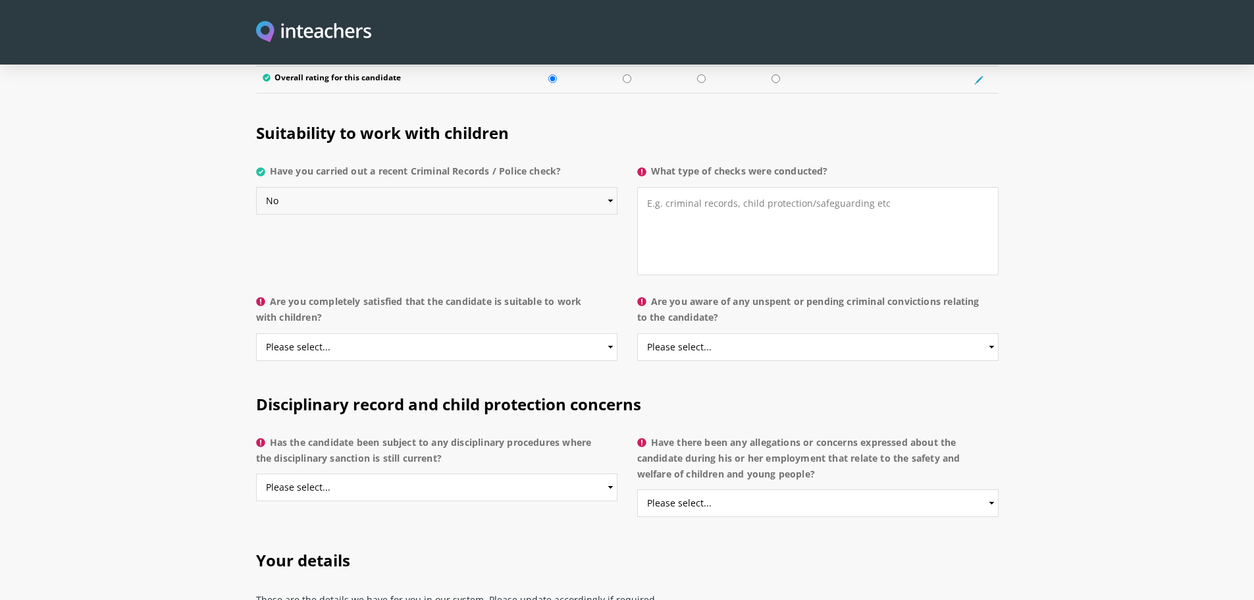
click at [608, 187] on select "Please select... Yes No Do not know" at bounding box center [436, 201] width 361 height 28
select select "Yes"
click at [256, 187] on select "Please select... Yes No Do not know" at bounding box center [436, 201] width 361 height 28
click at [747, 187] on textarea "What type of checks were conducted?" at bounding box center [817, 231] width 361 height 88
type textarea "for"
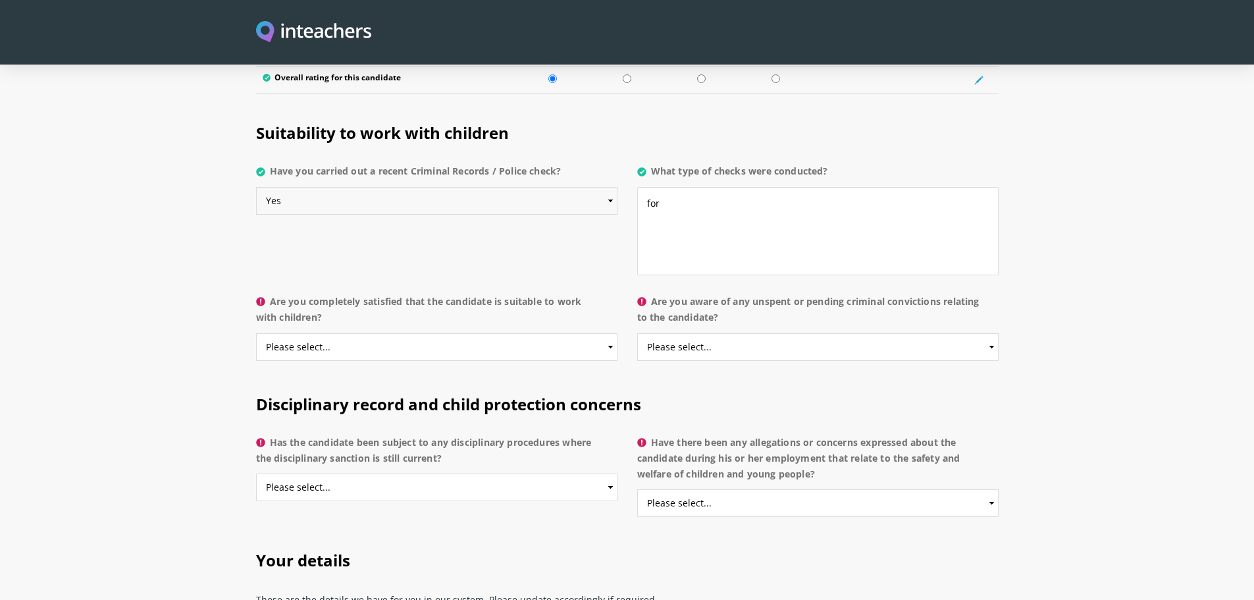
click at [608, 187] on select "Please select... Yes No Do not know" at bounding box center [436, 201] width 361 height 28
select select "No"
click at [256, 187] on select "Please select... Yes No Do not know" at bounding box center [436, 201] width 361 height 28
drag, startPoint x: 664, startPoint y: 171, endPoint x: 648, endPoint y: 172, distance: 16.5
click at [648, 187] on textarea "for" at bounding box center [817, 231] width 361 height 88
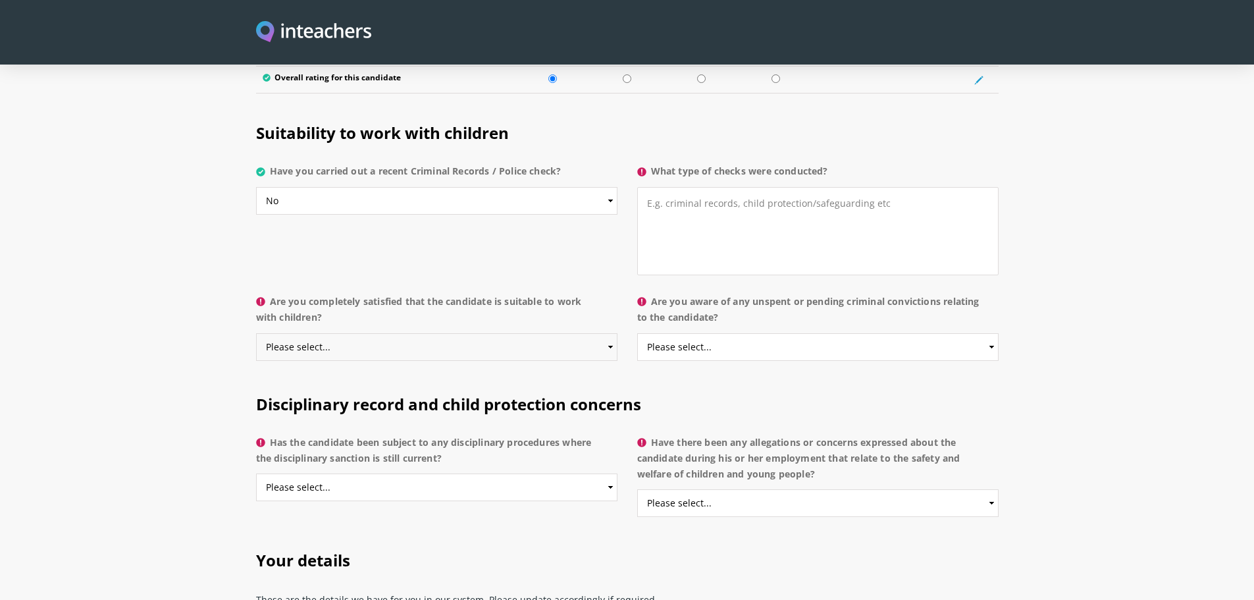
click at [610, 333] on select "Please select... Yes No Do not know" at bounding box center [436, 347] width 361 height 28
select select "Yes"
click at [256, 333] on select "Please select... Yes No Do not know" at bounding box center [436, 347] width 361 height 28
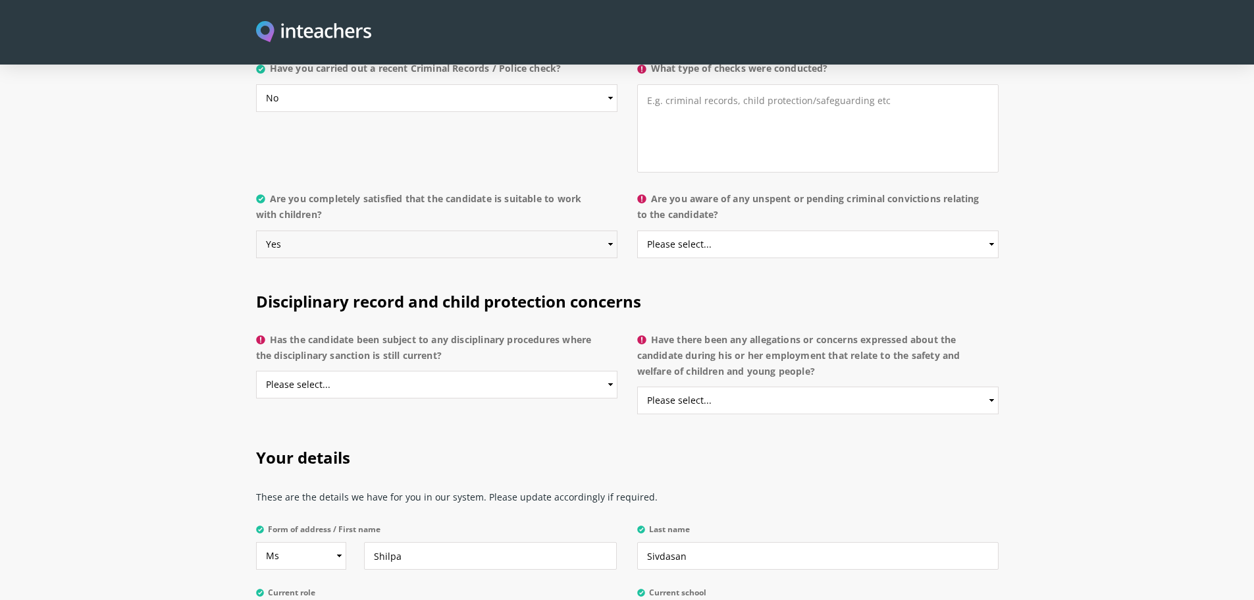
scroll to position [2699, 0]
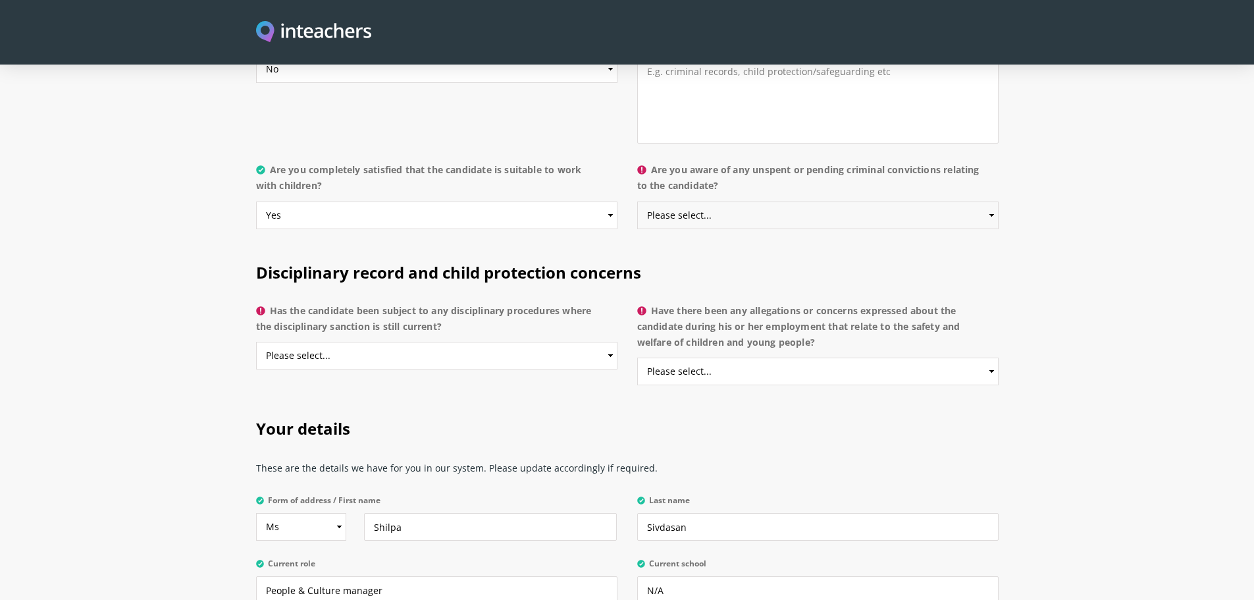
click at [801, 201] on select "Please select... Yes No Do not know" at bounding box center [817, 215] width 361 height 28
select select "No"
click at [637, 201] on select "Please select... Yes No Do not know" at bounding box center [817, 215] width 361 height 28
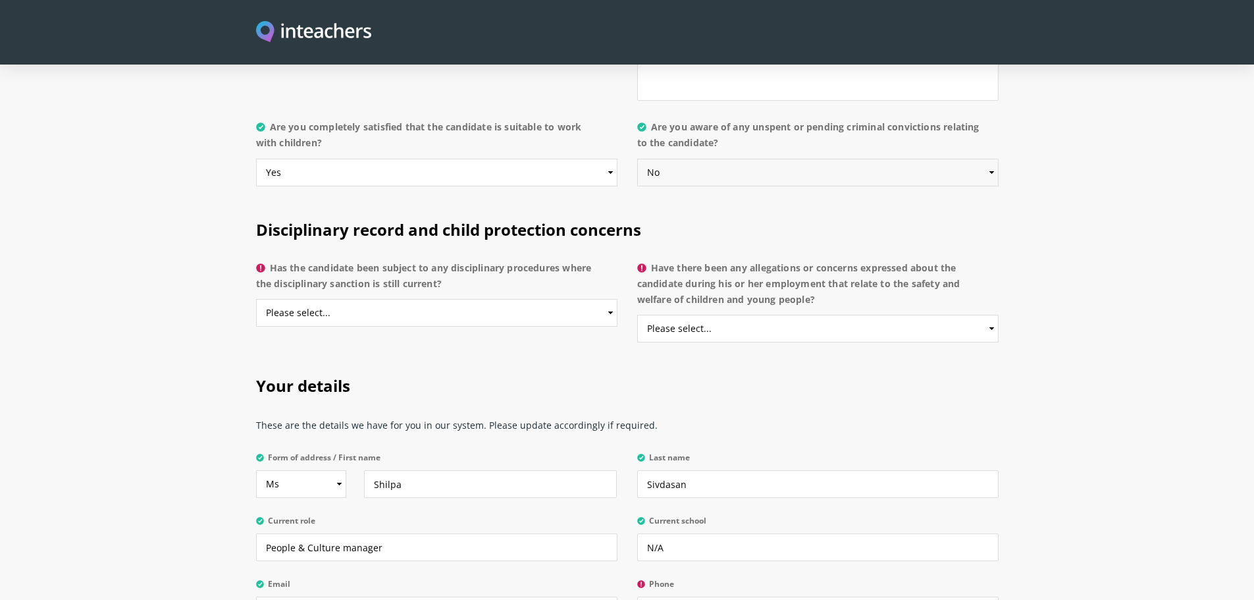
scroll to position [2765, 0]
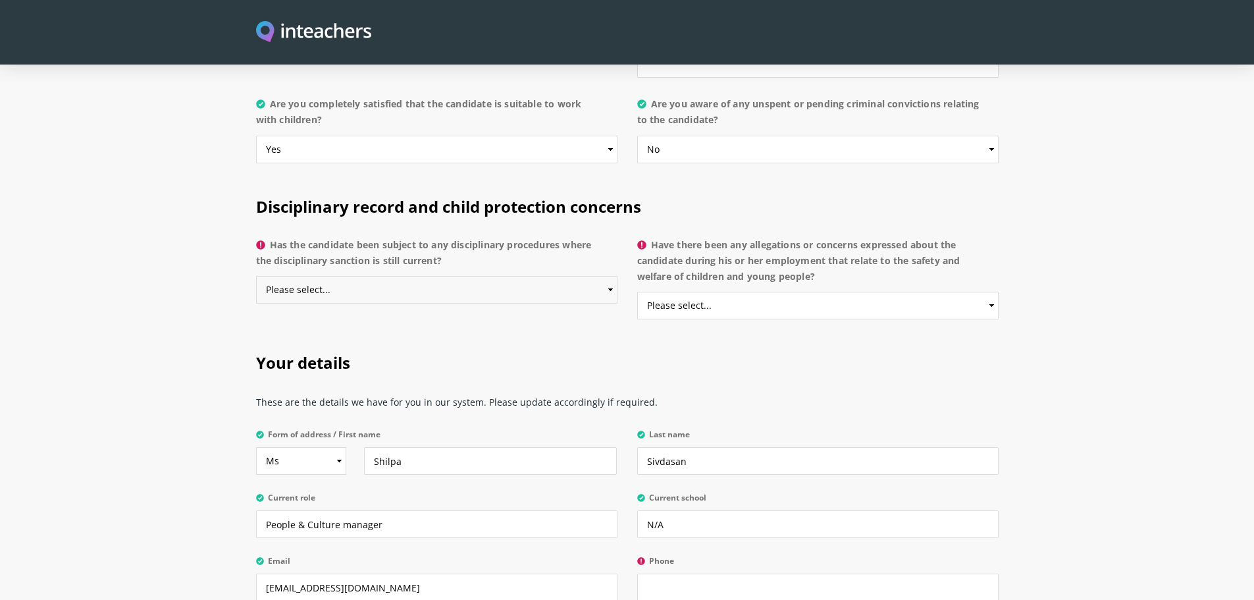
click at [606, 276] on select "Please select... Yes No Do not know" at bounding box center [436, 290] width 361 height 28
select select "No"
click at [256, 276] on select "Please select... Yes No Do not know" at bounding box center [436, 290] width 361 height 28
click at [746, 292] on select "Please select... Yes No Do not know" at bounding box center [817, 306] width 361 height 28
select select "No"
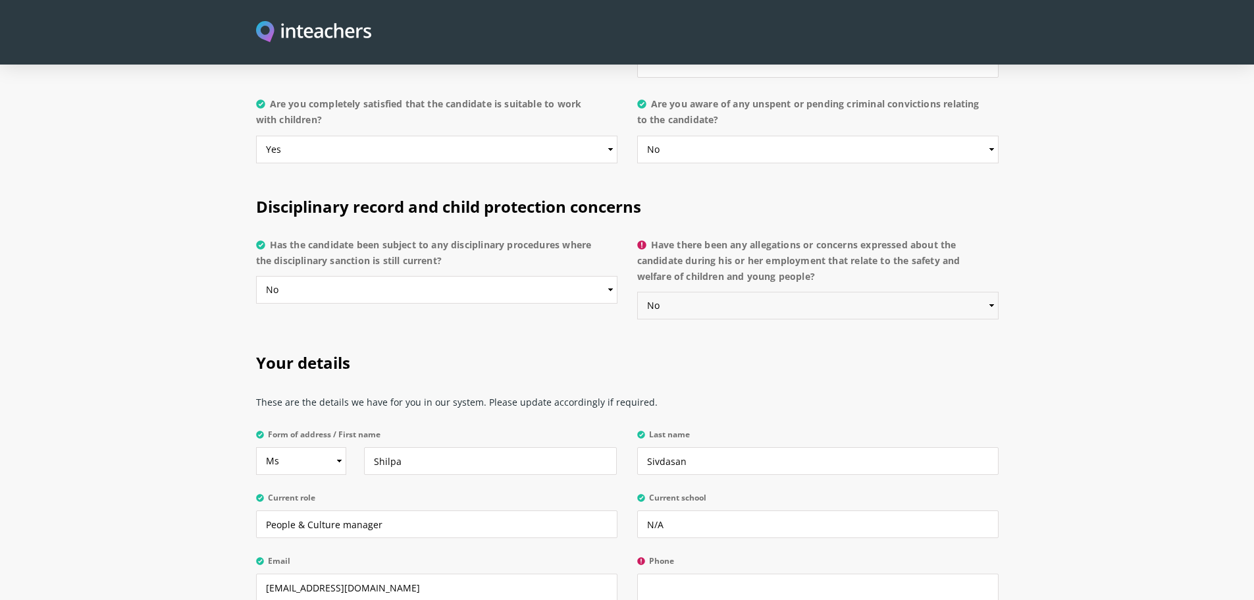
click at [637, 292] on select "Please select... Yes No Do not know" at bounding box center [817, 306] width 361 height 28
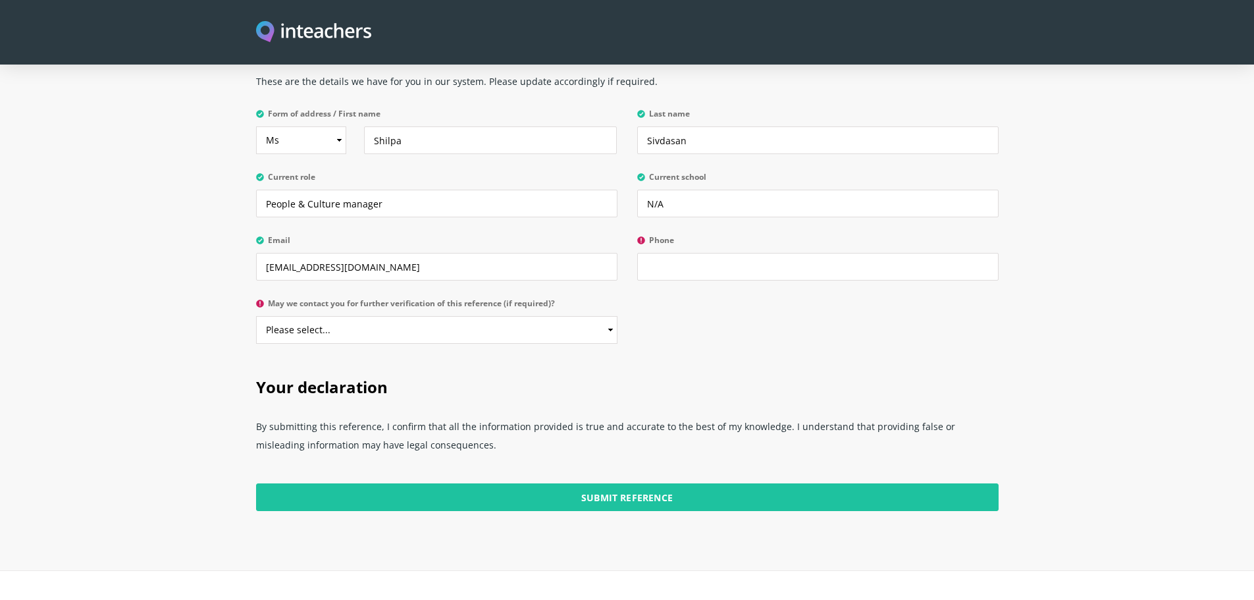
scroll to position [3094, 0]
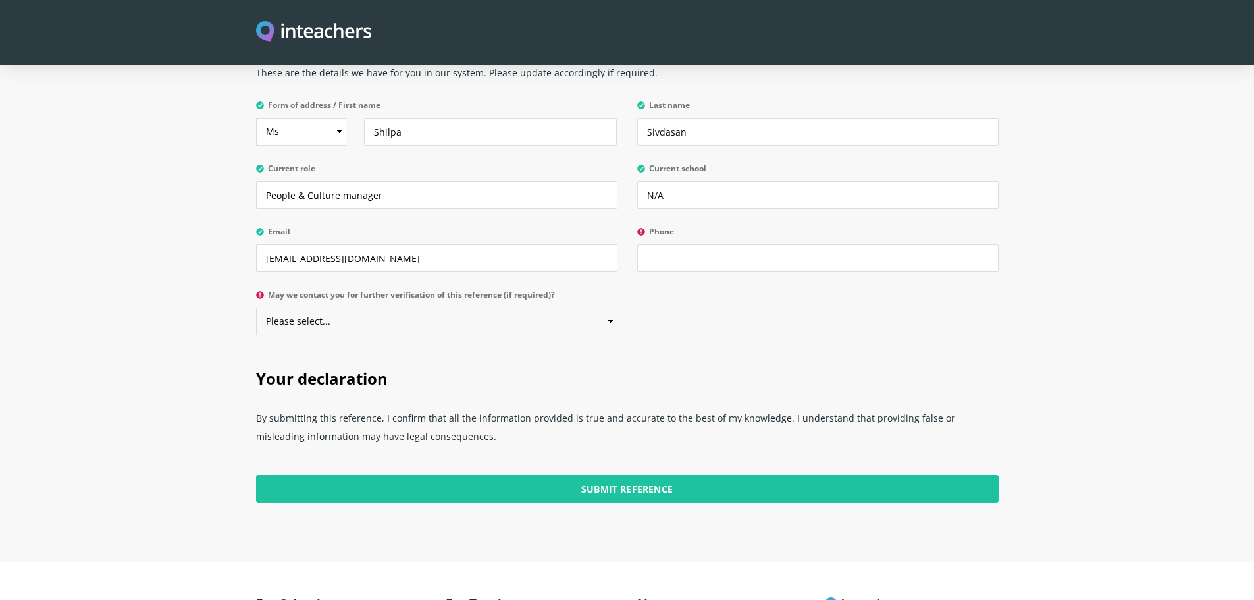
click at [528, 307] on select "Please select... Yes No" at bounding box center [436, 321] width 361 height 28
select select "Yes"
click at [256, 307] on select "Please select... Yes No" at bounding box center [436, 321] width 361 height 28
click at [670, 244] on input "Phone" at bounding box center [817, 258] width 361 height 28
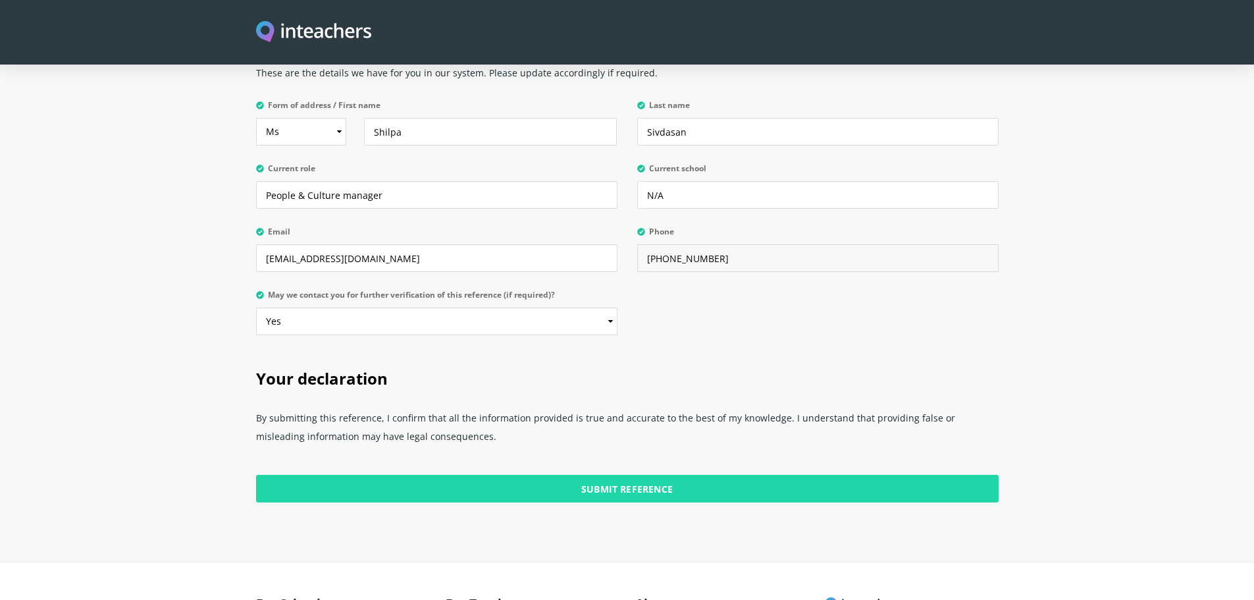
type input "[PHONE_NUMBER]"
click at [643, 475] on input "Submit Reference" at bounding box center [627, 489] width 743 height 28
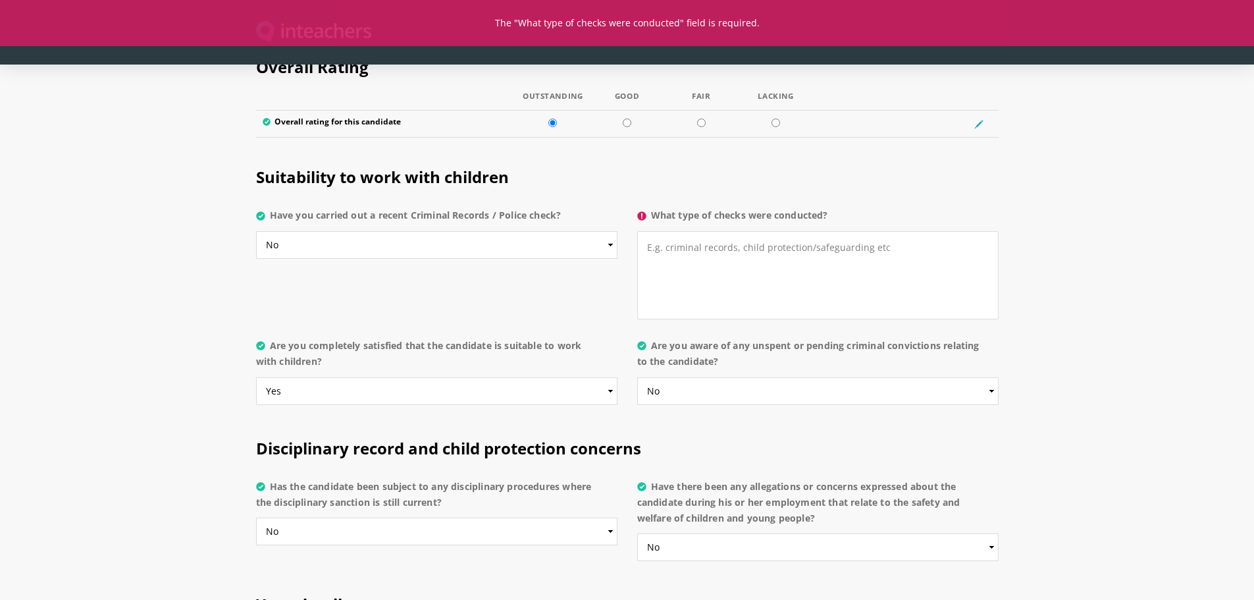
scroll to position [2502, 0]
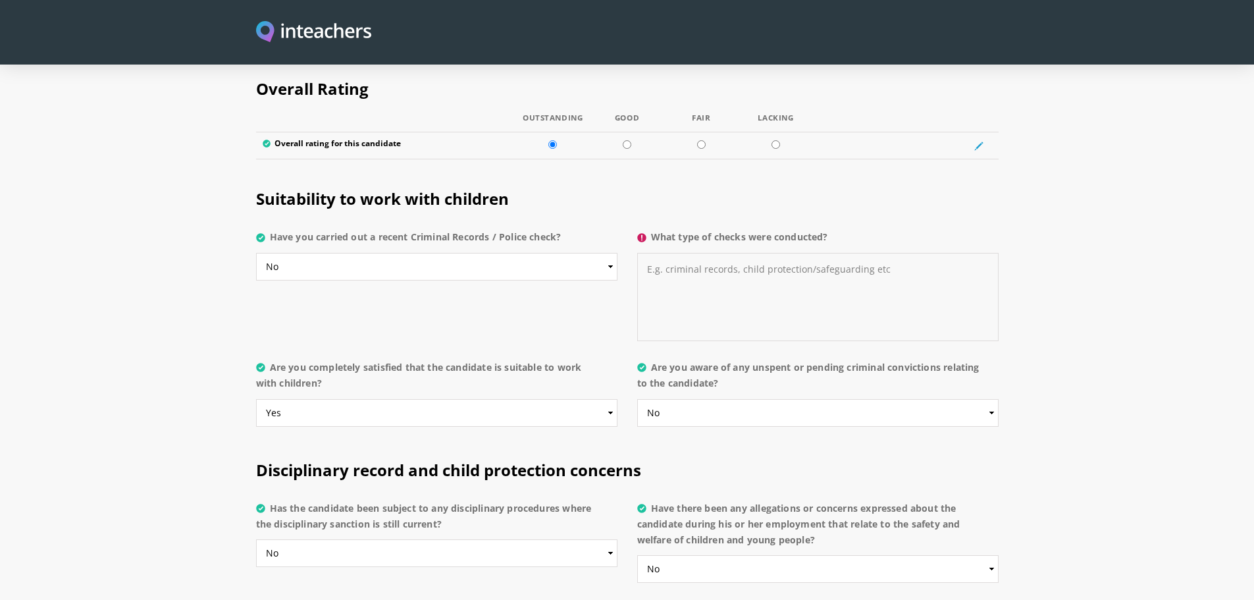
click at [670, 253] on textarea "What type of checks were conducted?" at bounding box center [817, 297] width 361 height 88
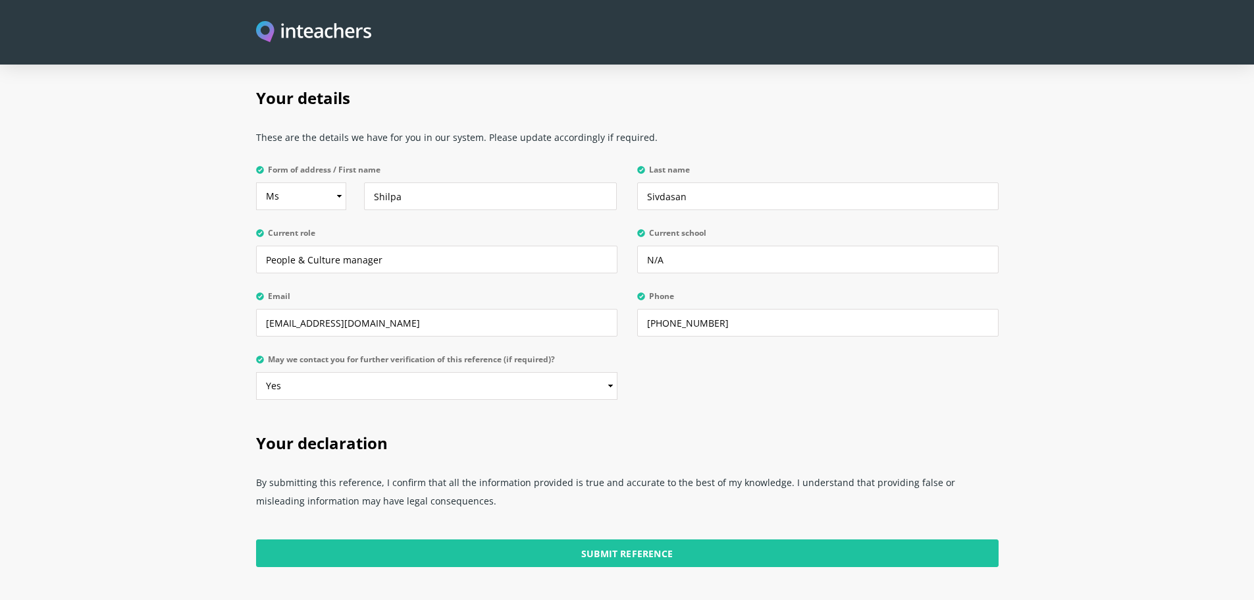
scroll to position [3160, 0]
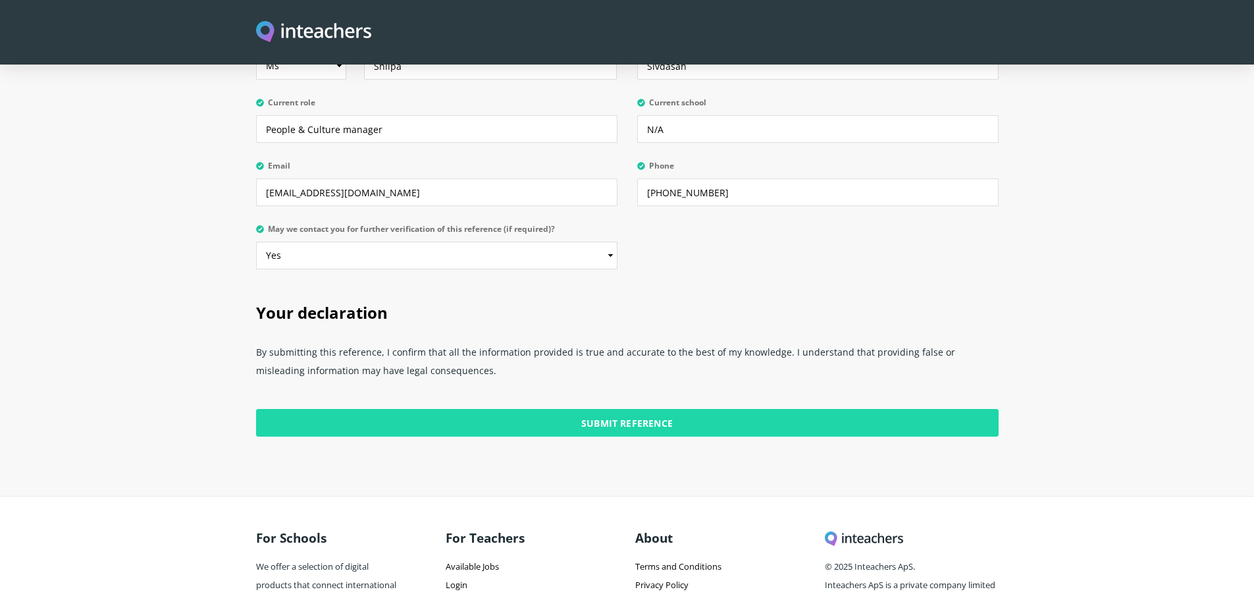
type textarea "We didn't do any verification we only do the reference checks"
click at [637, 409] on input "Submit Reference" at bounding box center [627, 423] width 743 height 28
